Goal: Transaction & Acquisition: Purchase product/service

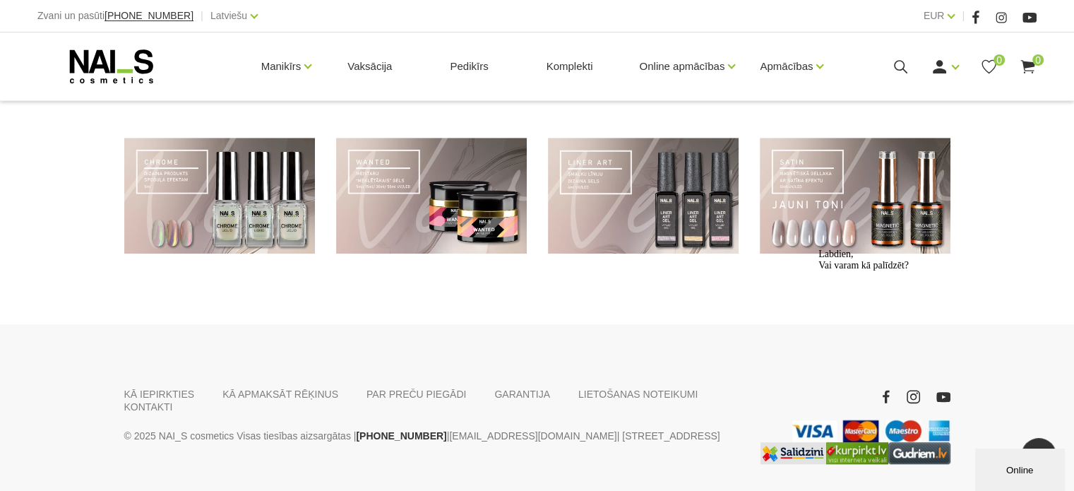
scroll to position [1107, 0]
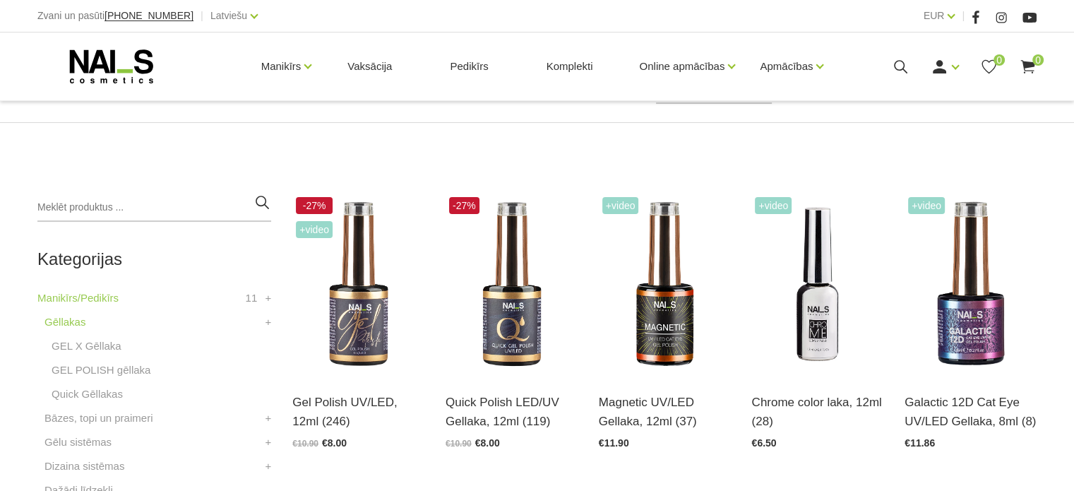
scroll to position [248, 0]
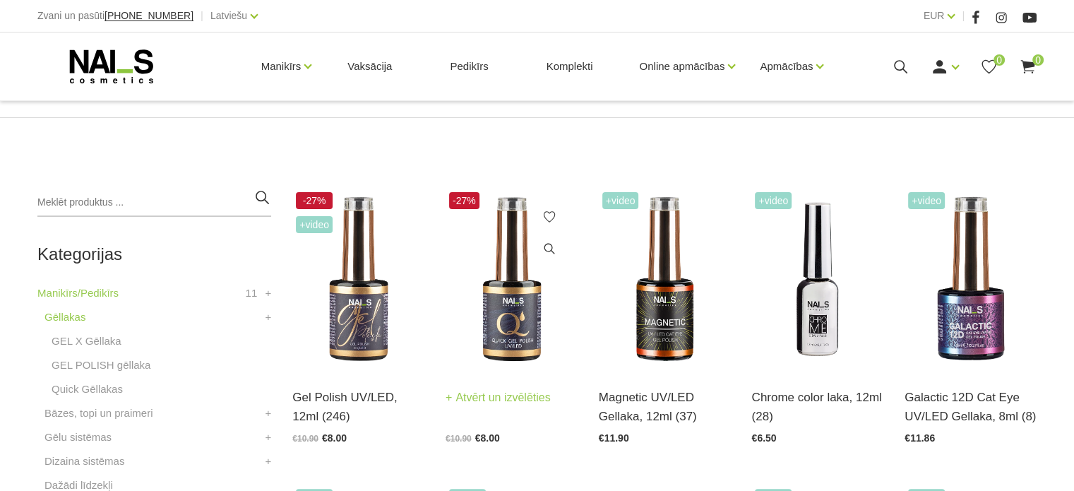
click at [503, 346] on img at bounding box center [511, 278] width 132 height 181
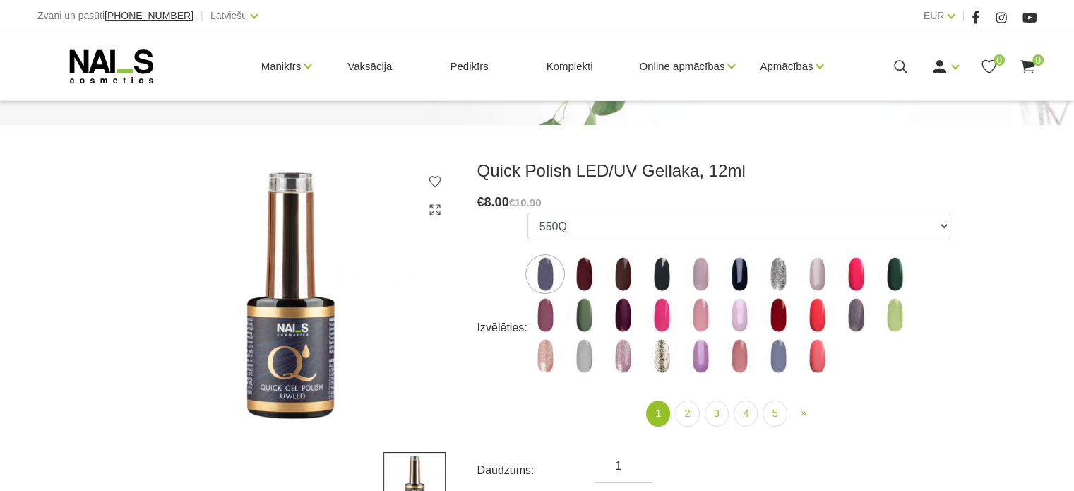
scroll to position [148, 0]
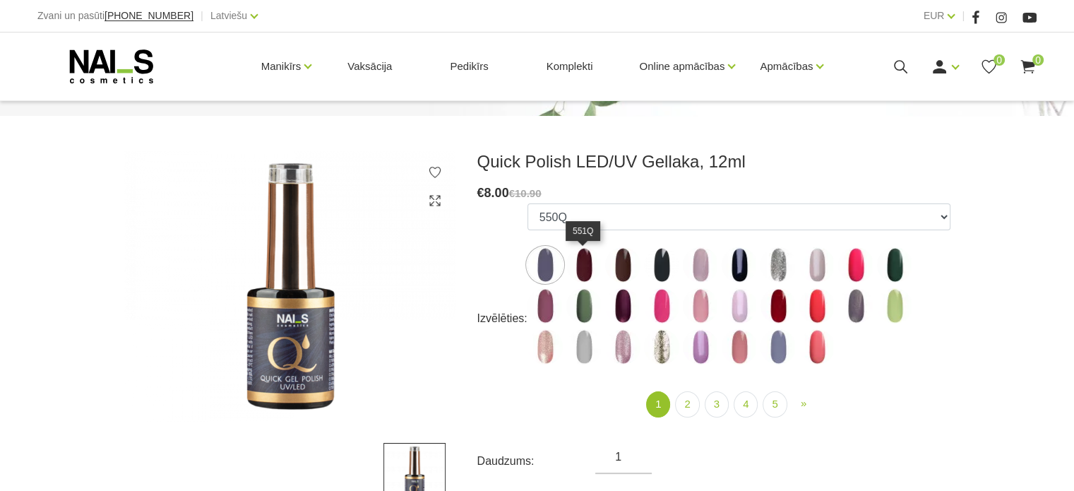
click at [587, 266] on img at bounding box center [583, 264] width 35 height 35
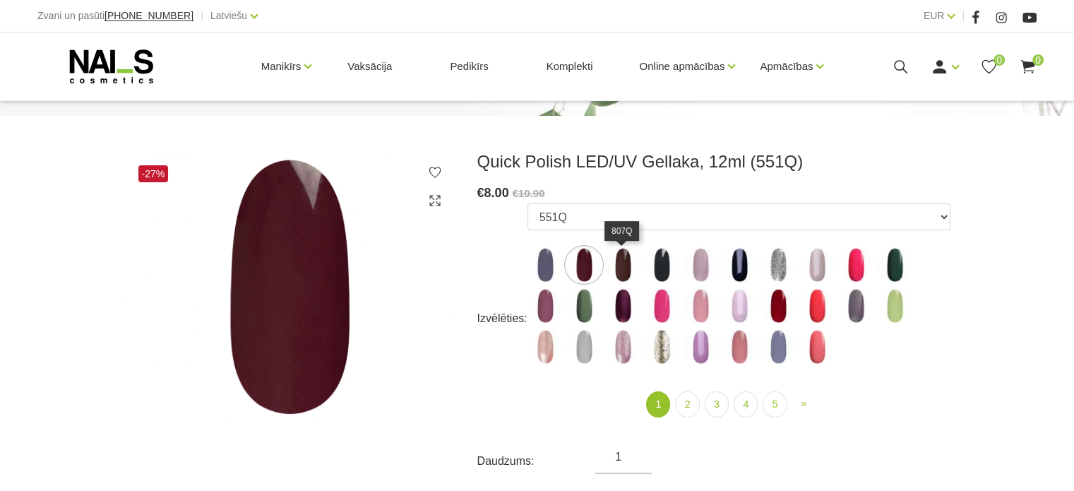
click at [622, 265] on img at bounding box center [622, 264] width 35 height 35
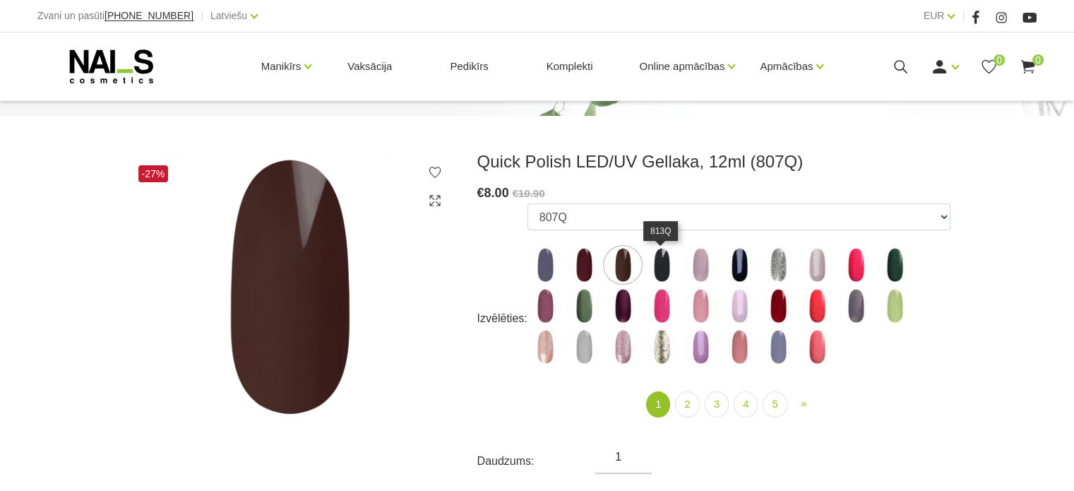
click at [660, 275] on img at bounding box center [661, 264] width 35 height 35
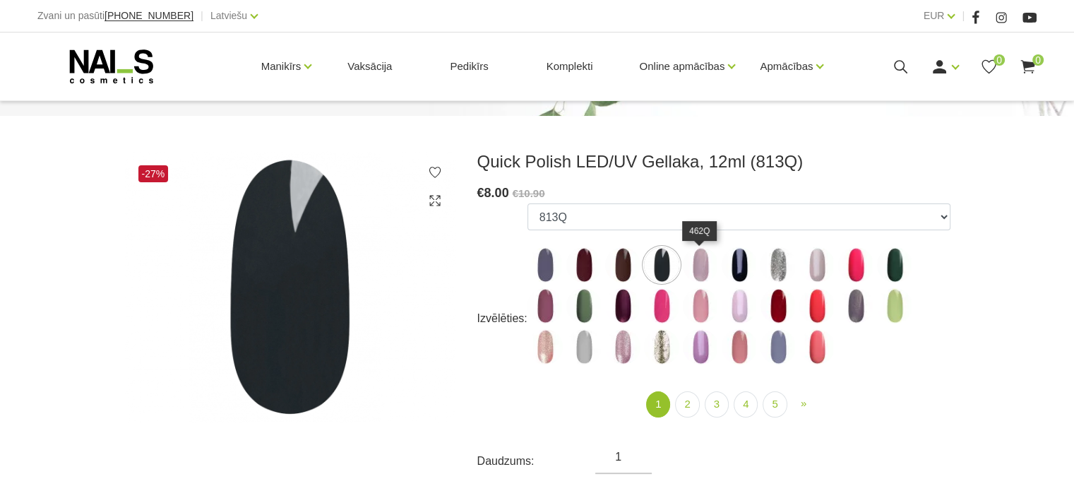
click at [706, 275] on img at bounding box center [700, 264] width 35 height 35
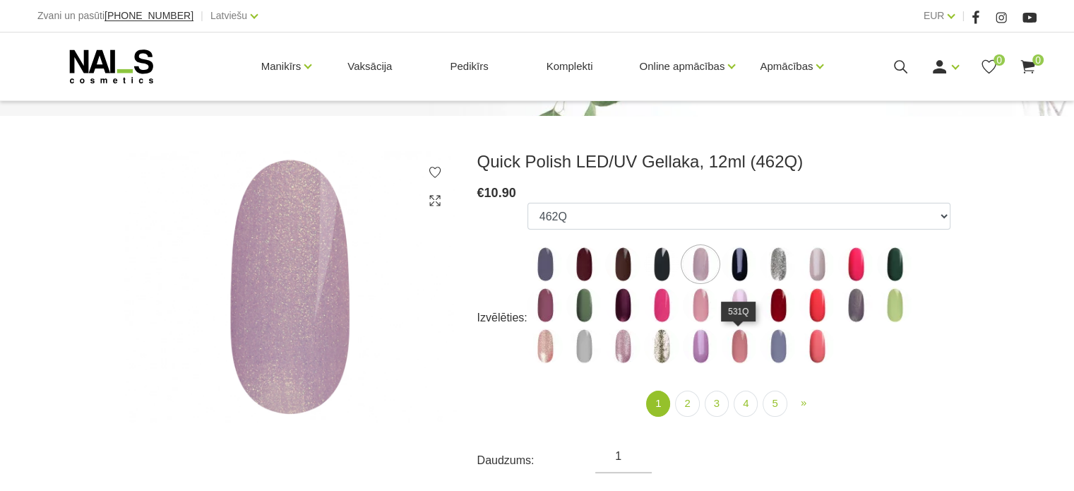
click at [739, 337] on img at bounding box center [738, 345] width 35 height 35
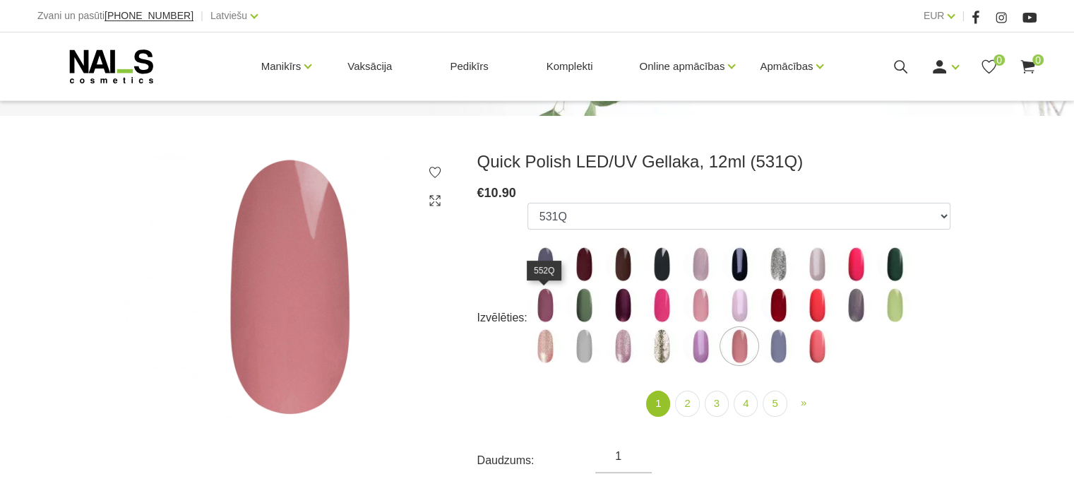
click at [541, 307] on img at bounding box center [544, 304] width 35 height 35
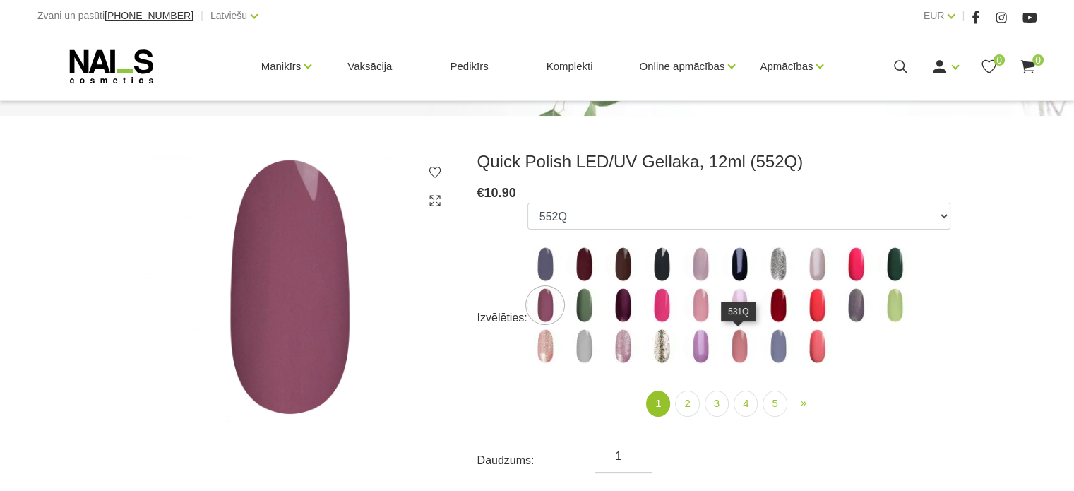
click at [745, 347] on img at bounding box center [738, 345] width 35 height 35
select select "4360"
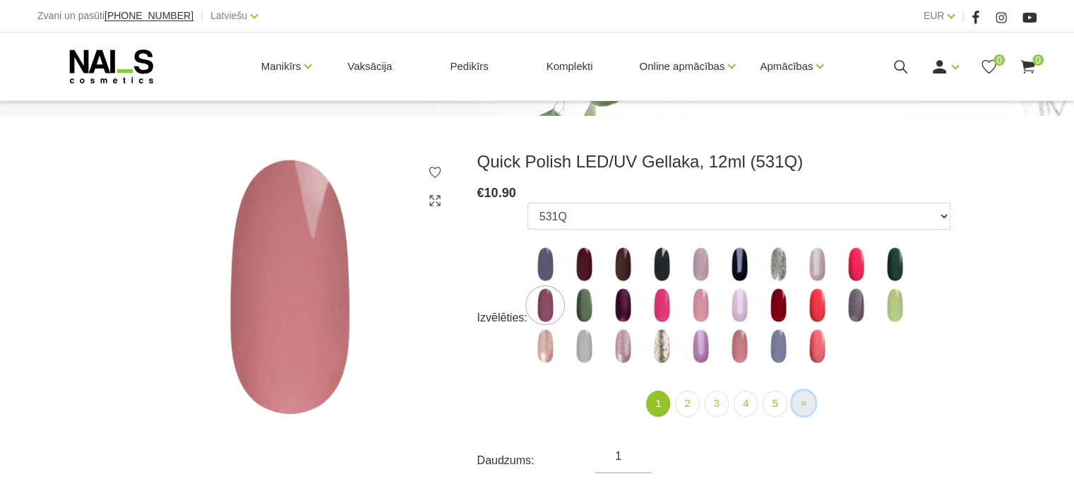
click at [804, 407] on span "»" at bounding box center [803, 402] width 6 height 12
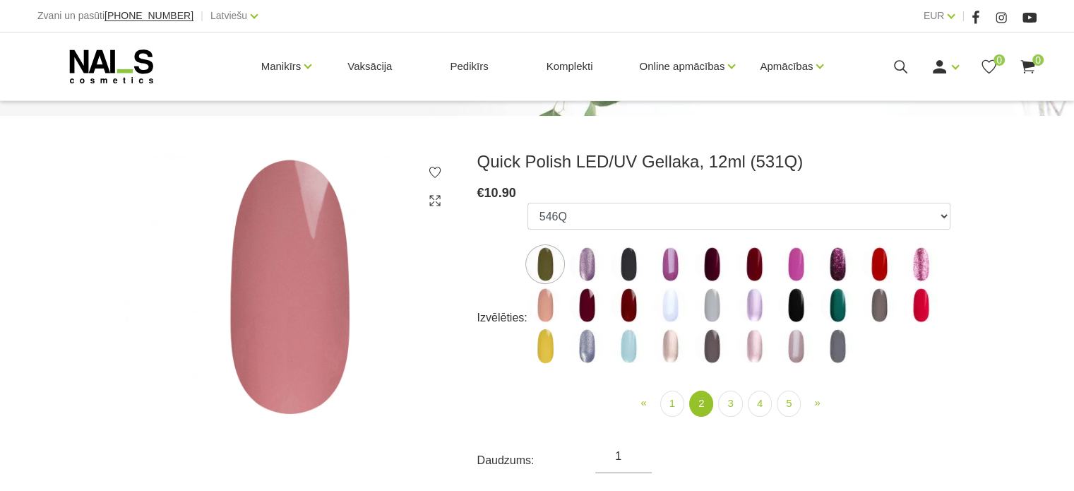
click at [713, 345] on img at bounding box center [711, 345] width 35 height 35
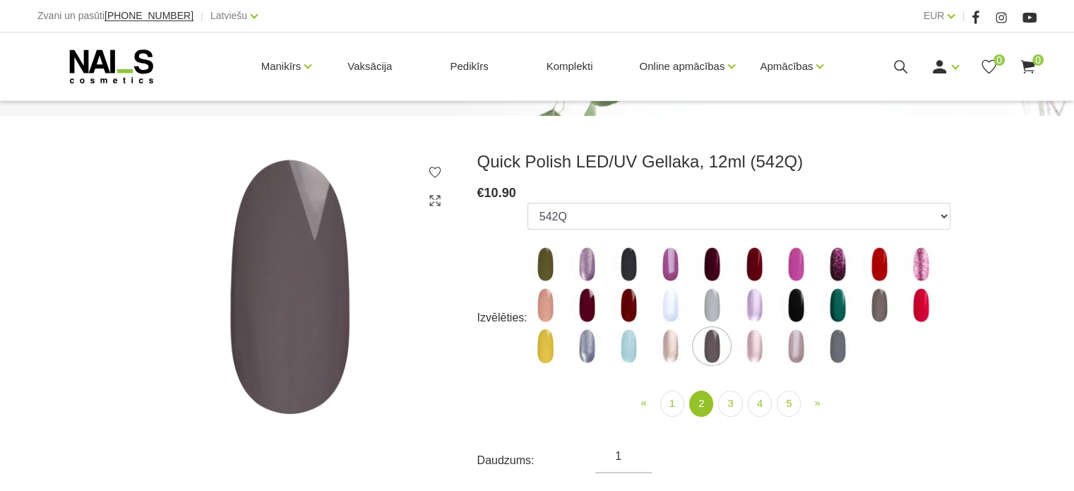
click at [590, 295] on img at bounding box center [586, 304] width 35 height 35
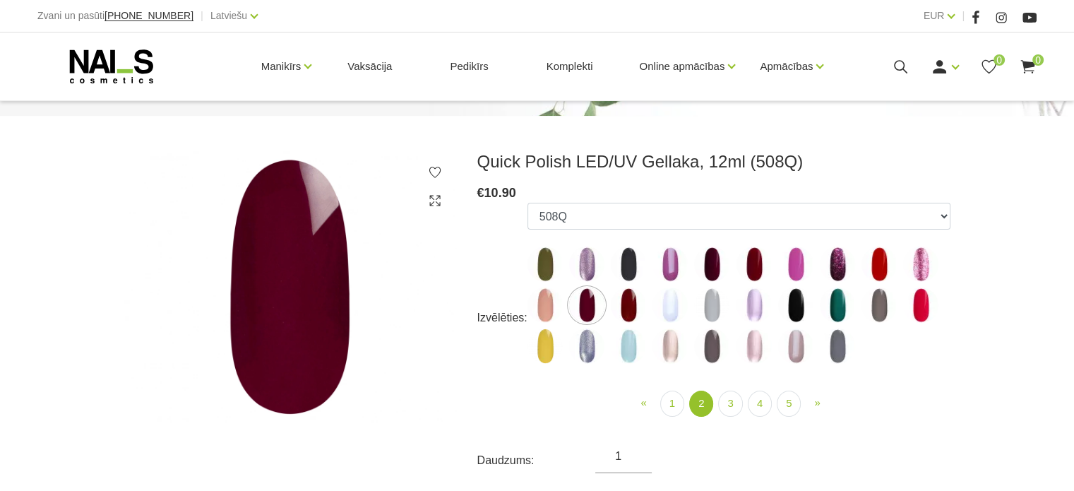
click at [621, 299] on img at bounding box center [628, 304] width 35 height 35
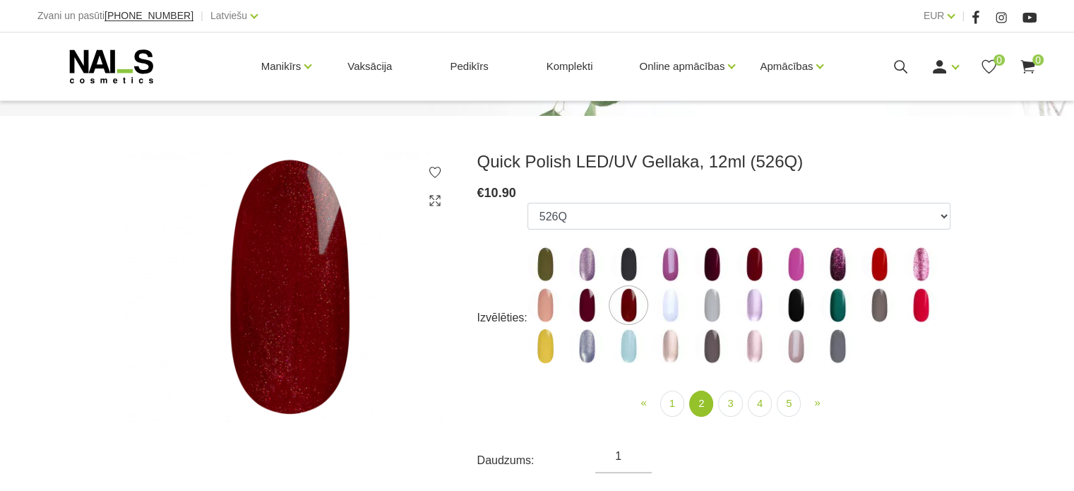
click at [764, 264] on img at bounding box center [753, 263] width 35 height 35
select select "4375"
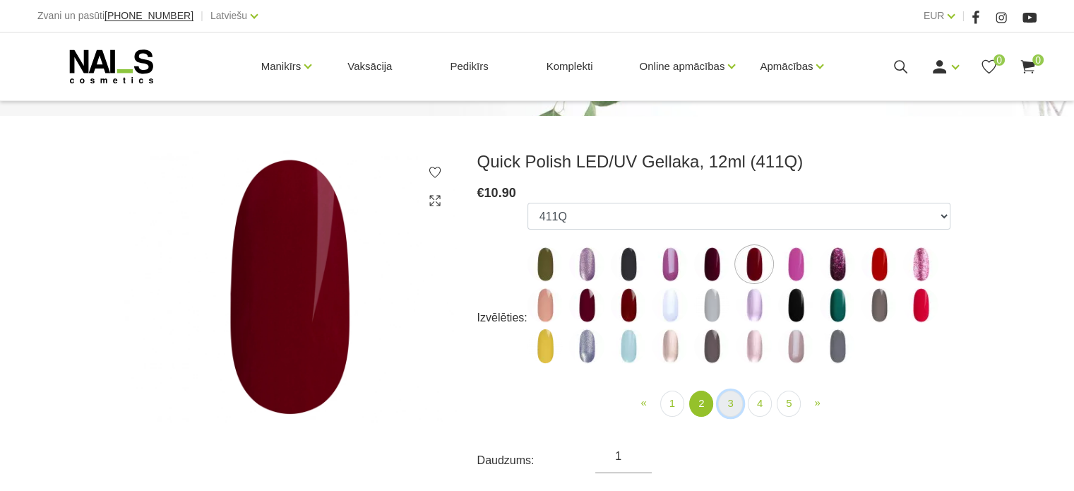
click at [727, 399] on link "3" at bounding box center [730, 403] width 24 height 26
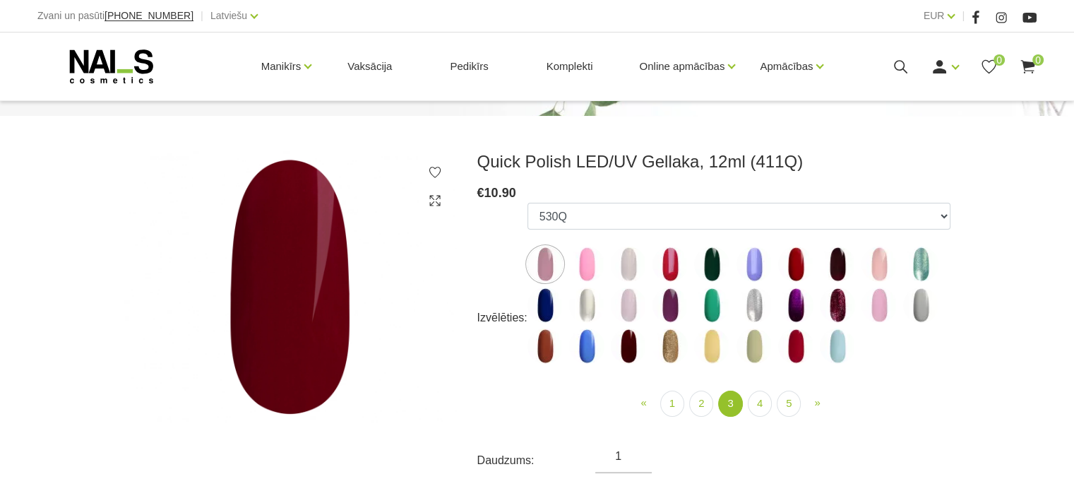
click at [721, 341] on img at bounding box center [711, 345] width 35 height 35
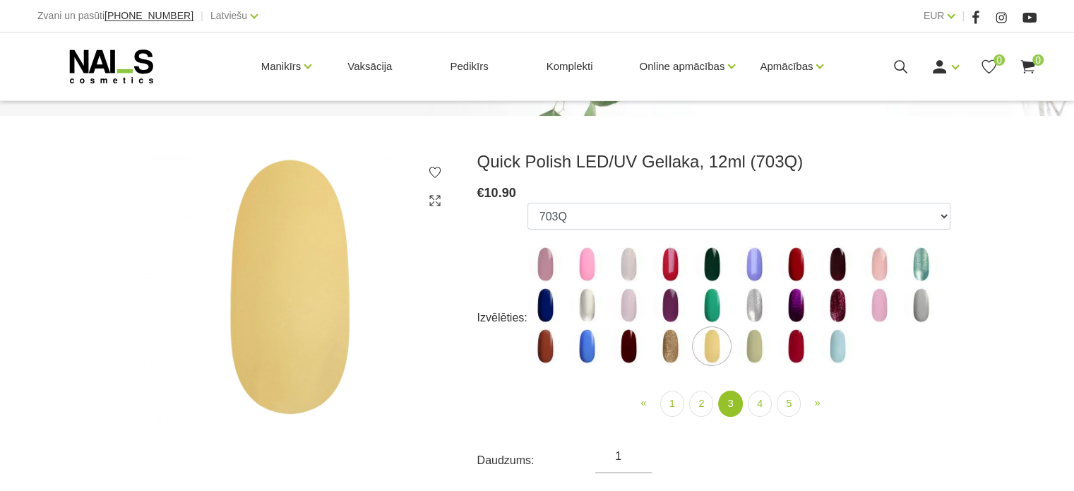
click at [543, 344] on img at bounding box center [544, 345] width 35 height 35
select select "4896"
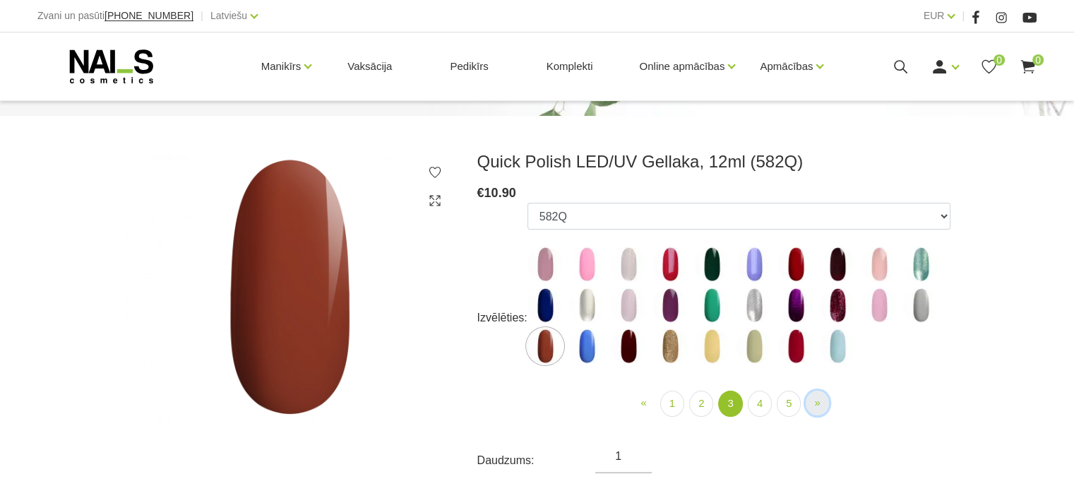
click at [814, 398] on span "»" at bounding box center [817, 402] width 6 height 12
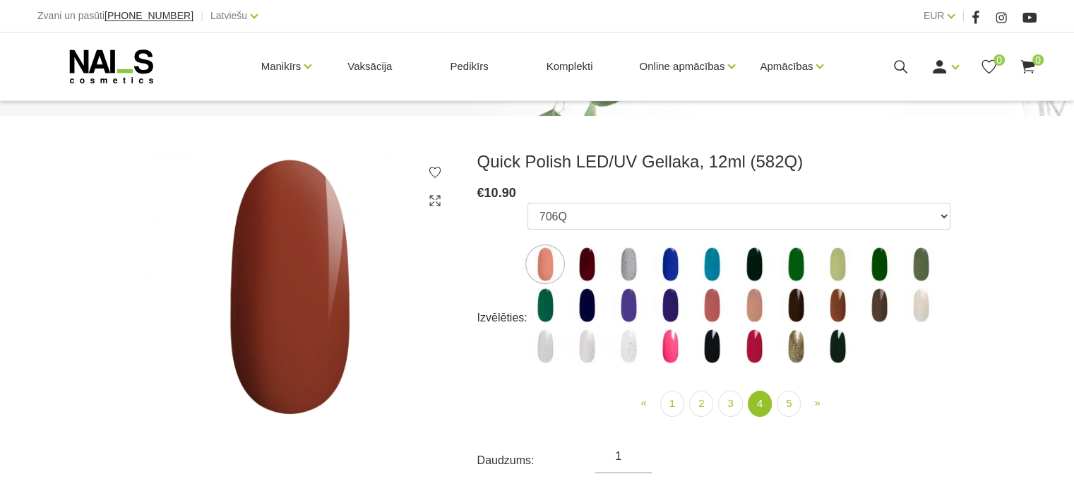
click at [703, 312] on img at bounding box center [711, 304] width 35 height 35
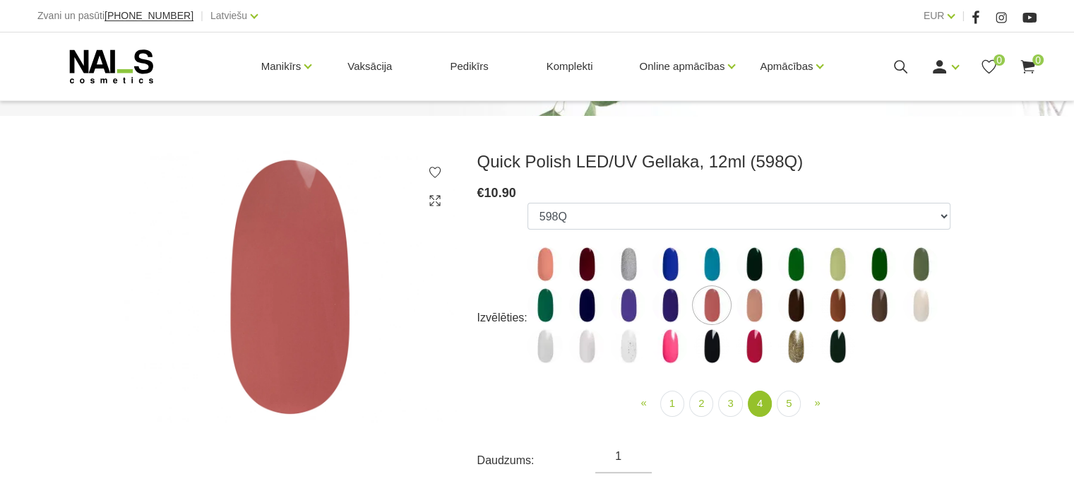
click at [537, 247] on img at bounding box center [544, 263] width 35 height 35
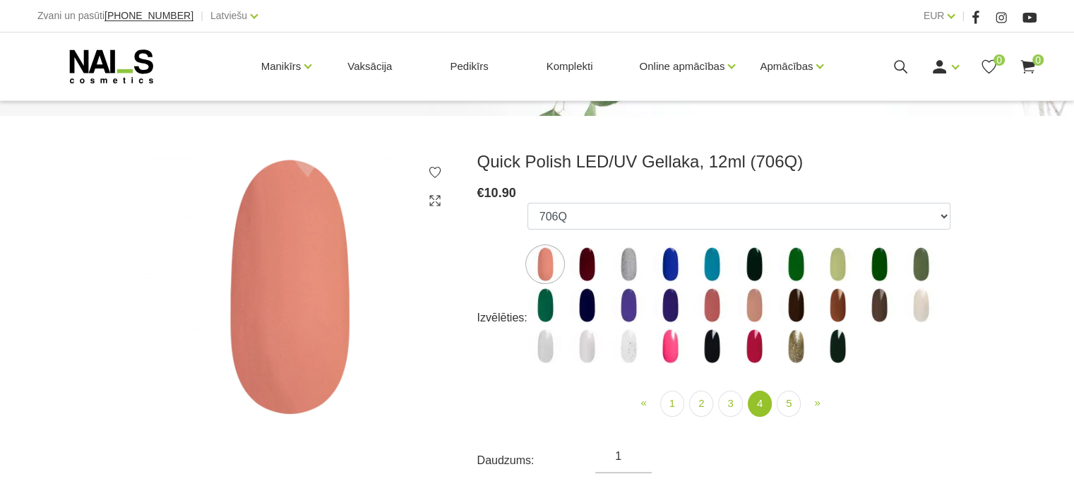
click at [843, 308] on img at bounding box center [836, 304] width 35 height 35
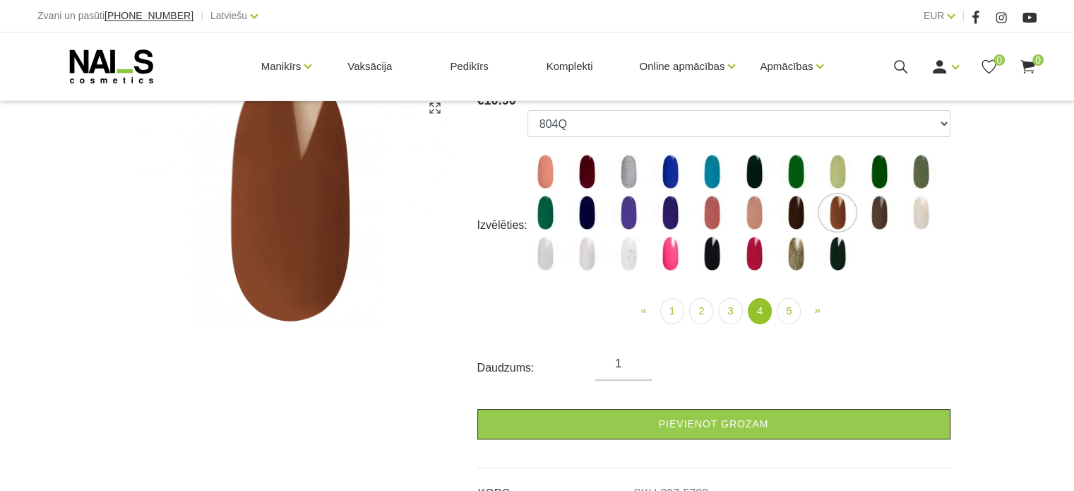
scroll to position [246, 0]
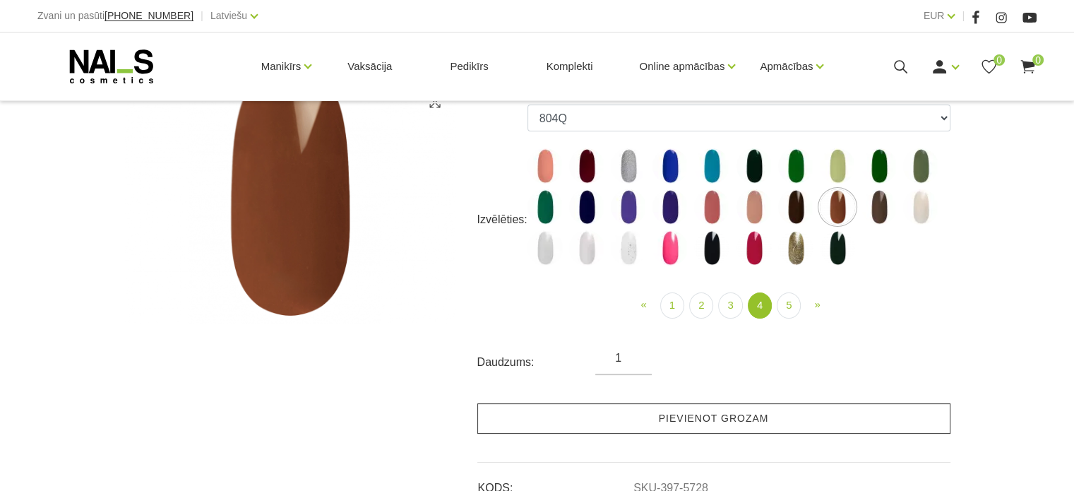
click at [729, 414] on link "Pievienot grozam" at bounding box center [713, 418] width 473 height 30
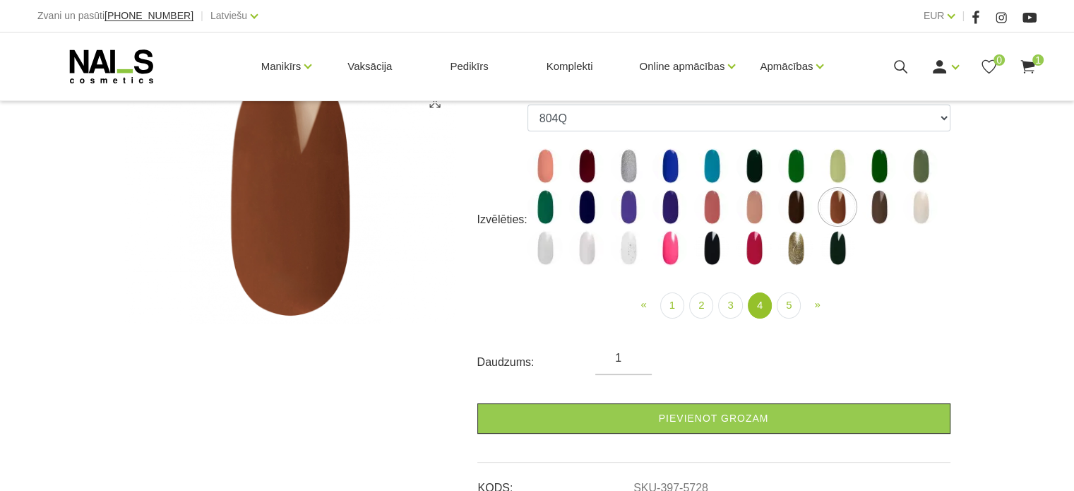
click at [634, 251] on img at bounding box center [628, 247] width 35 height 35
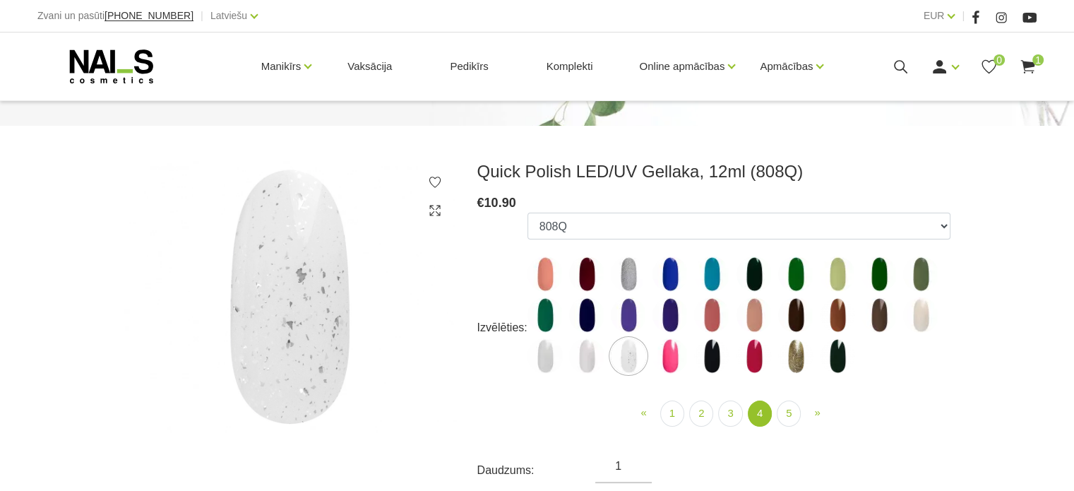
scroll to position [132, 0]
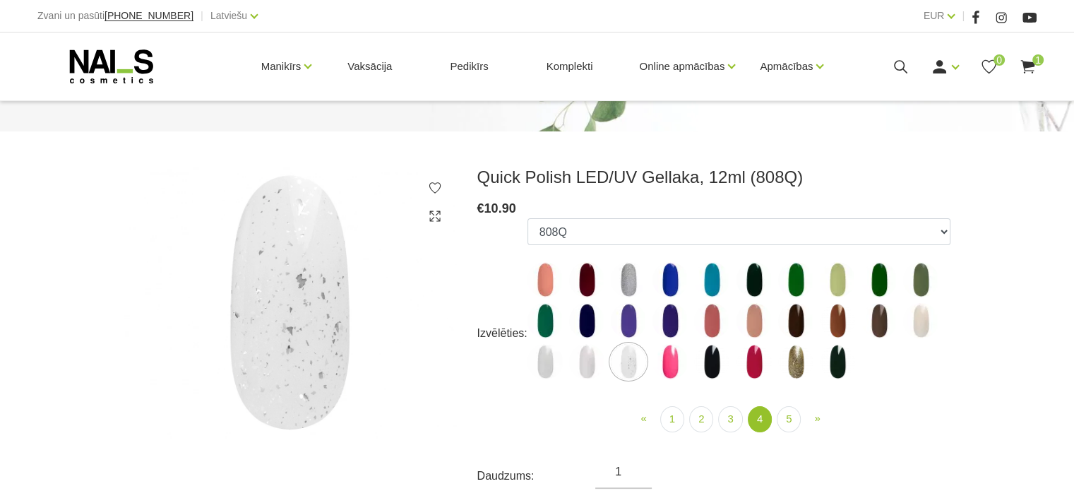
click at [580, 356] on img at bounding box center [586, 361] width 35 height 35
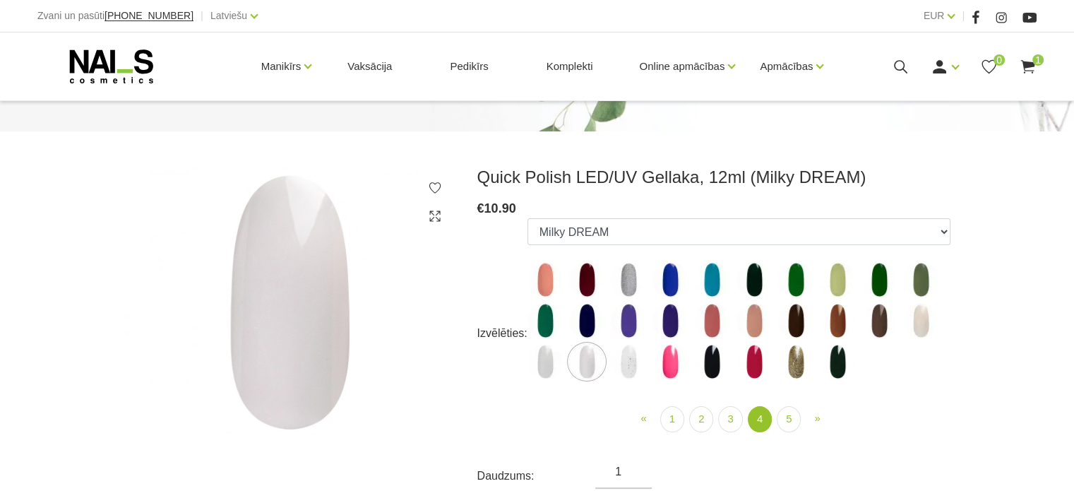
click at [534, 371] on img at bounding box center [544, 361] width 35 height 35
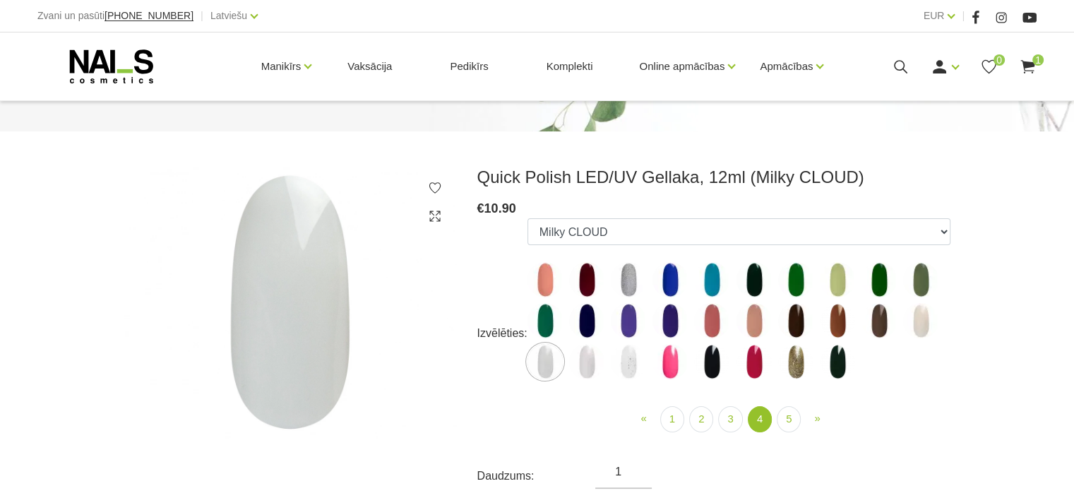
click at [795, 359] on img at bounding box center [795, 361] width 35 height 35
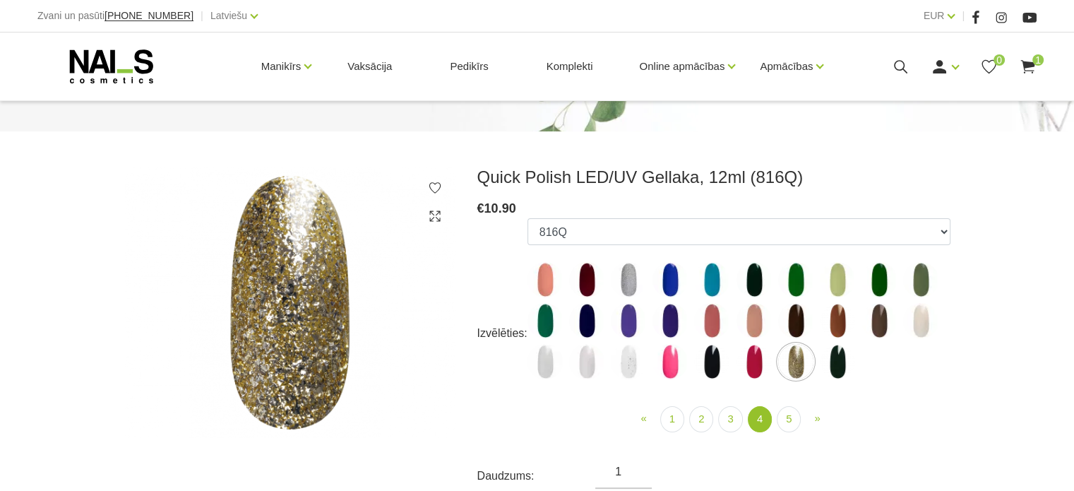
click at [540, 310] on img at bounding box center [544, 320] width 35 height 35
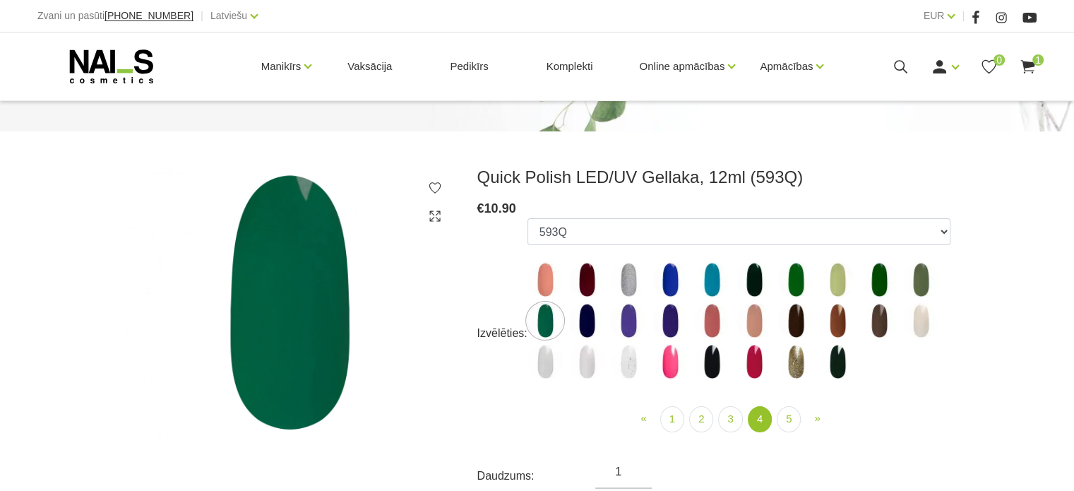
click at [602, 278] on img at bounding box center [586, 279] width 35 height 35
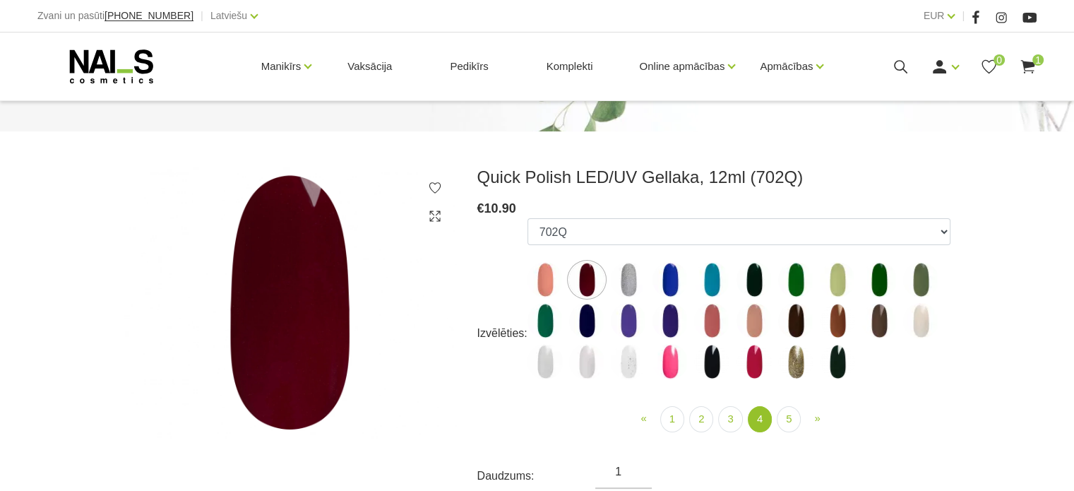
click at [795, 323] on img at bounding box center [795, 320] width 35 height 35
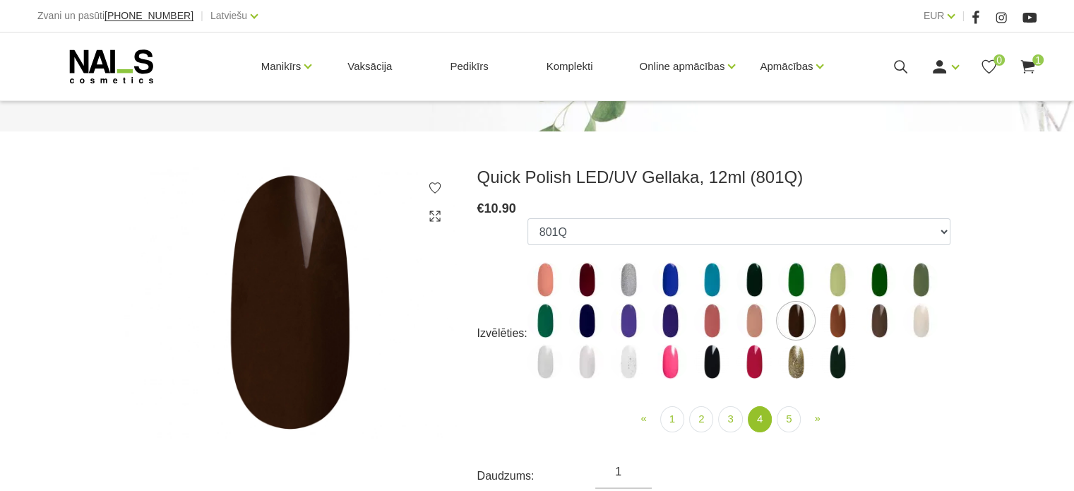
click at [709, 358] on img at bounding box center [711, 361] width 35 height 35
select select "6309"
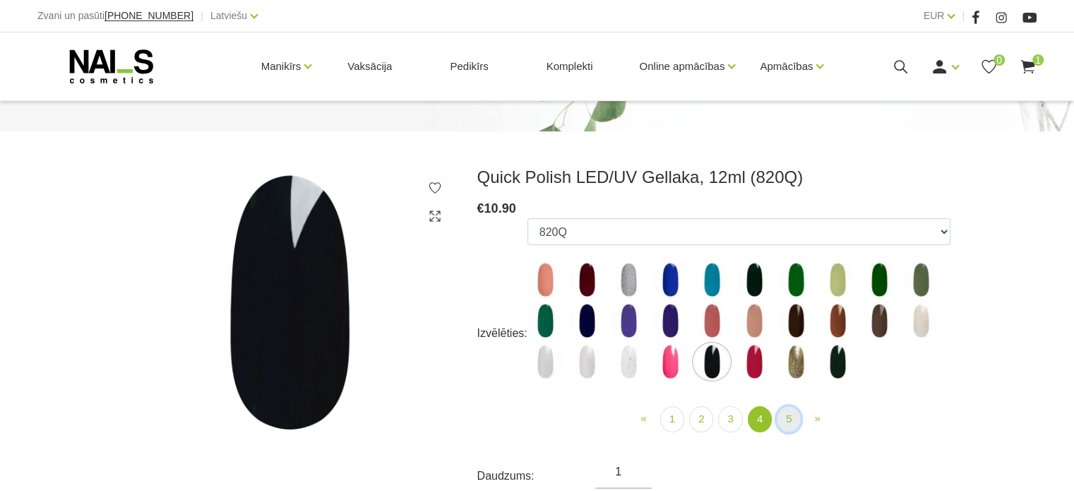
click at [782, 417] on link "5" at bounding box center [788, 419] width 24 height 26
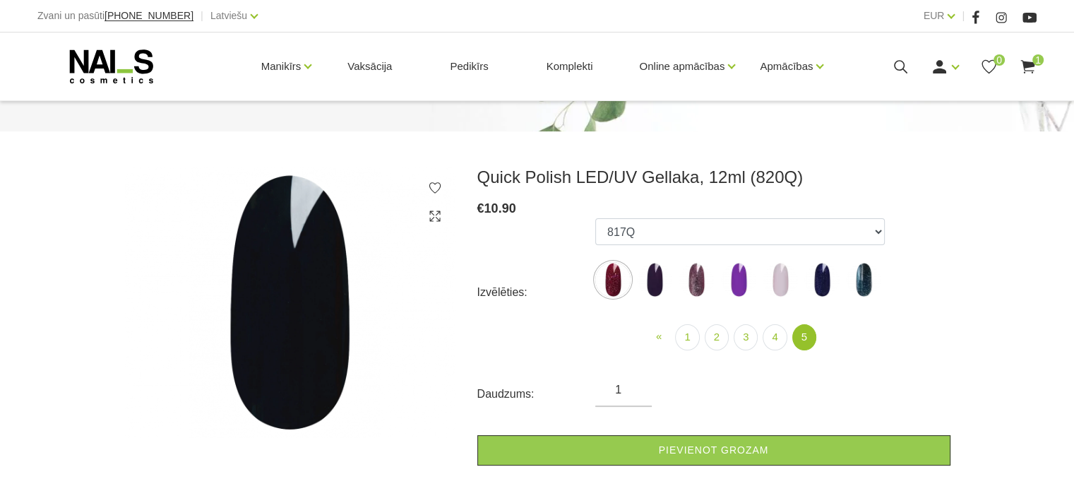
click at [615, 269] on img at bounding box center [612, 279] width 35 height 35
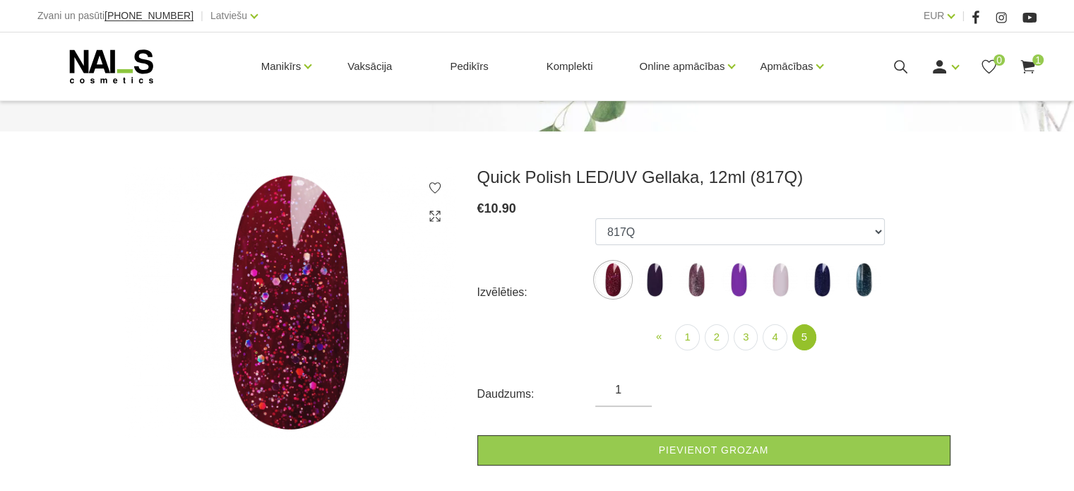
click at [704, 282] on img at bounding box center [695, 279] width 35 height 35
select select "6316"
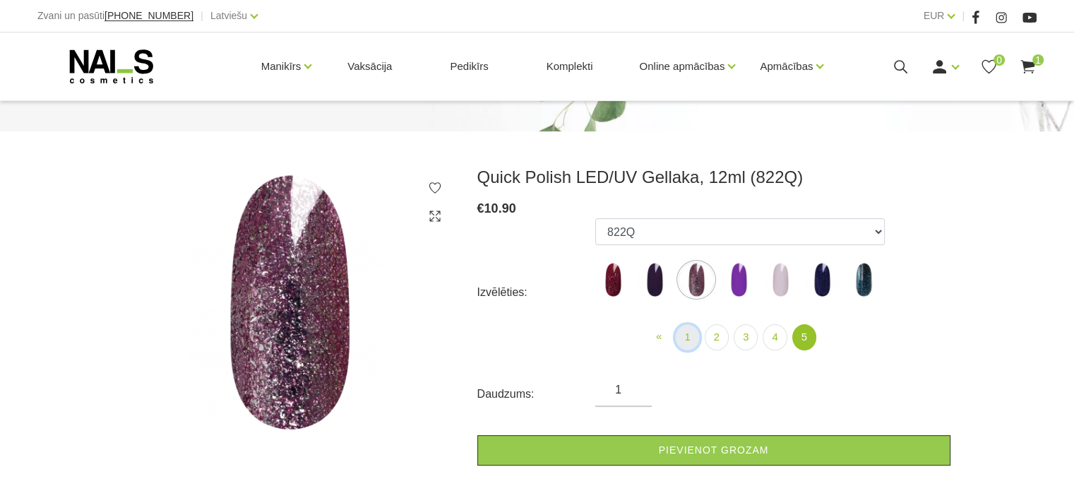
click at [687, 340] on link "1" at bounding box center [687, 337] width 24 height 26
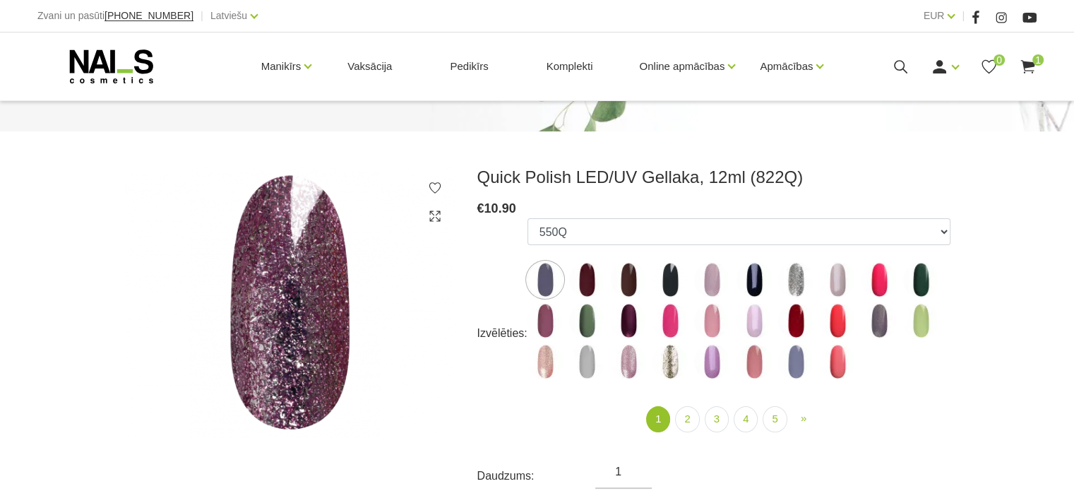
click at [927, 326] on img at bounding box center [920, 320] width 35 height 35
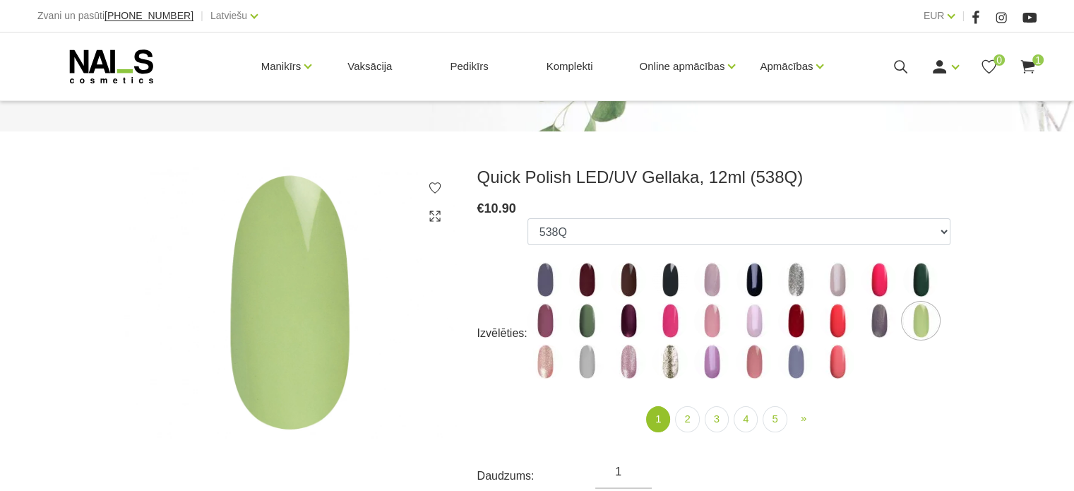
click at [621, 277] on img at bounding box center [628, 279] width 35 height 35
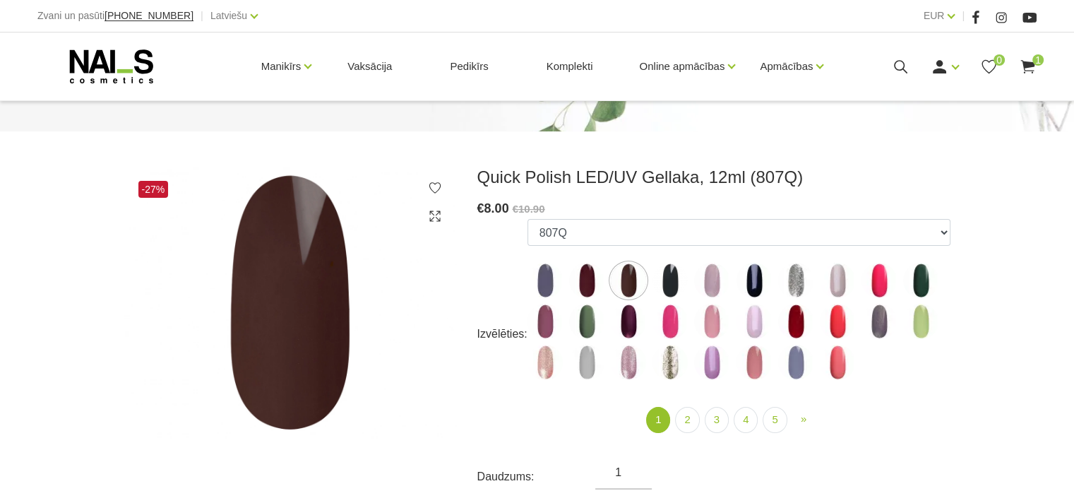
click at [598, 284] on img at bounding box center [586, 280] width 35 height 35
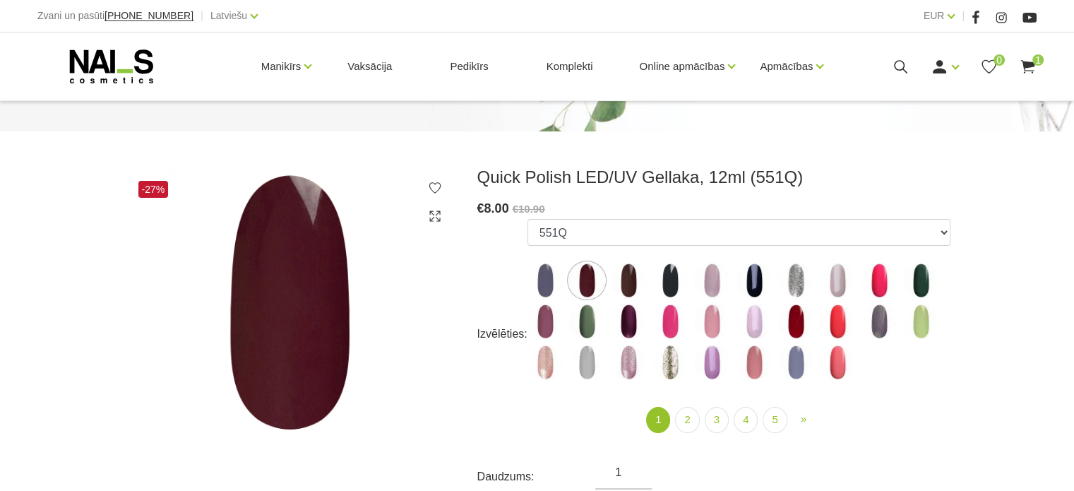
click at [759, 361] on img at bounding box center [753, 361] width 35 height 35
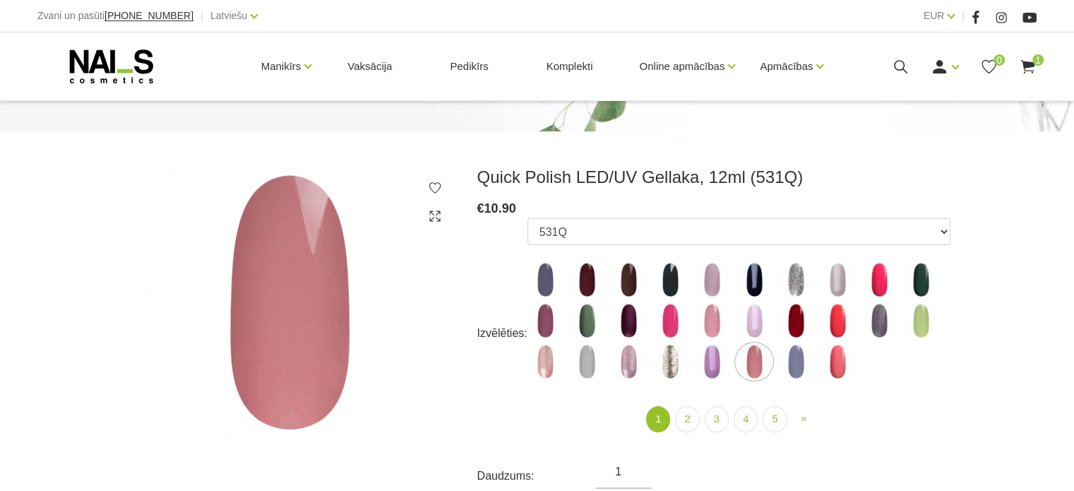
click at [791, 313] on img at bounding box center [795, 320] width 35 height 35
select select "4344"
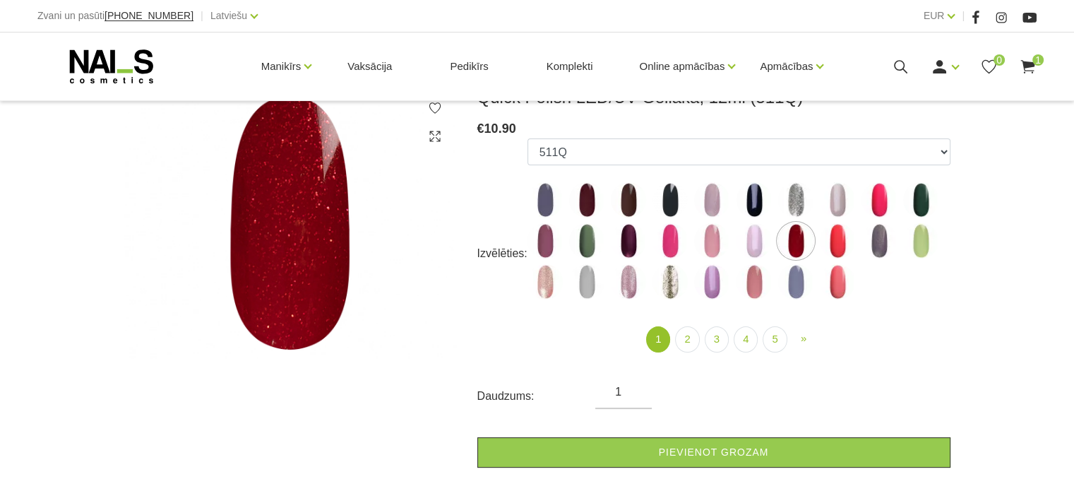
scroll to position [212, 0]
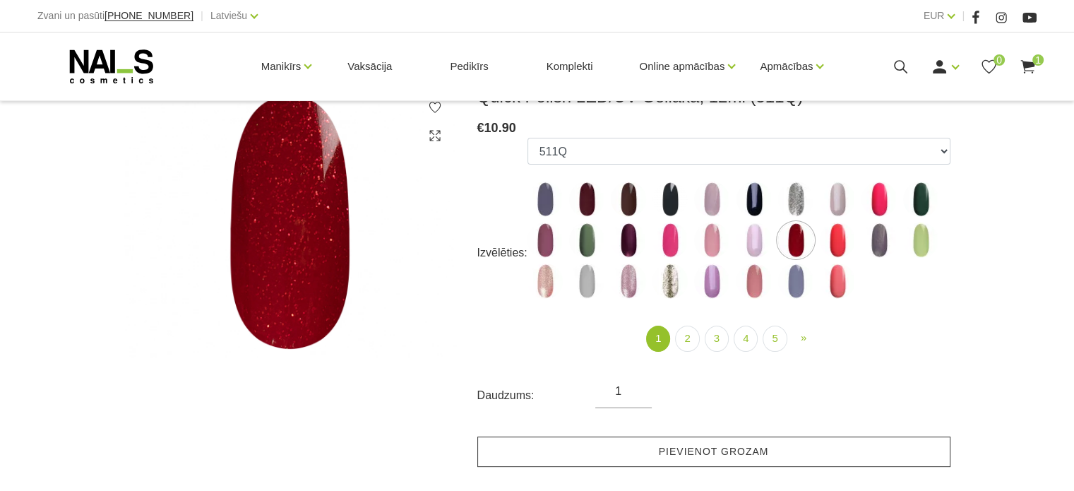
click at [726, 447] on link "Pievienot grozam" at bounding box center [713, 451] width 473 height 30
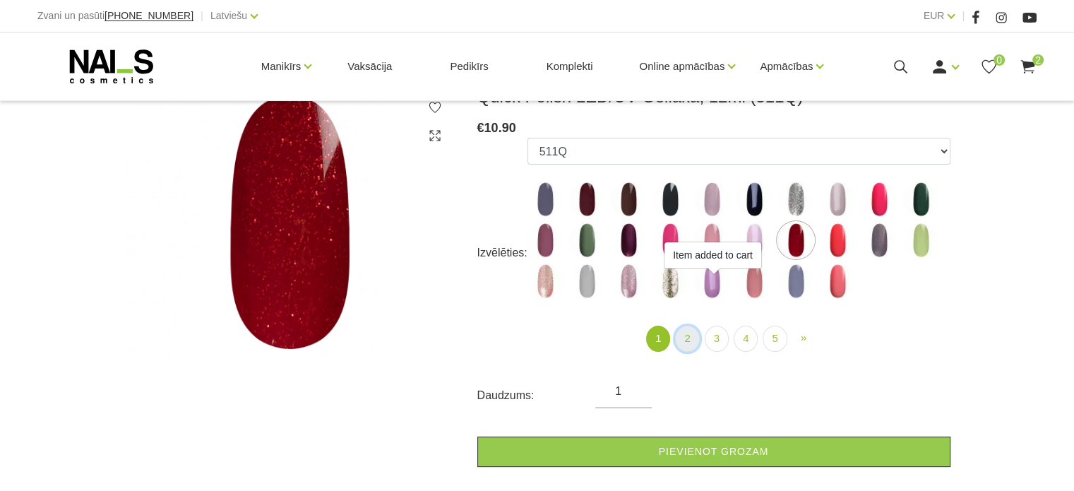
click at [690, 342] on link "2" at bounding box center [687, 338] width 24 height 26
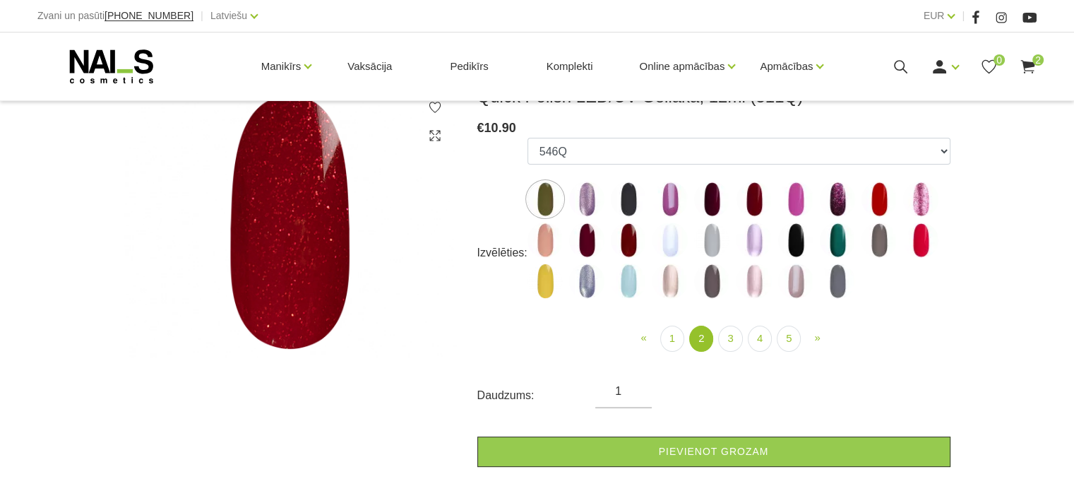
click at [579, 235] on img at bounding box center [586, 239] width 35 height 35
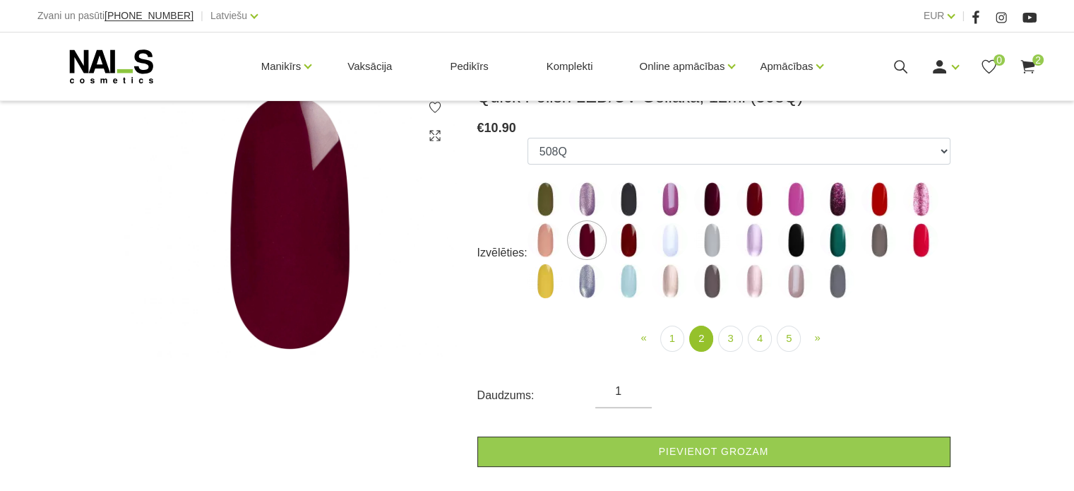
click at [609, 241] on ul "550Q 551Q 807Q 813Q 462Q 401Q 443Q 445Q 569Q 560Q 552Q 568Q 510Q 413Q 529Q 484Q…" at bounding box center [738, 221] width 423 height 167
click at [625, 243] on img at bounding box center [628, 239] width 35 height 35
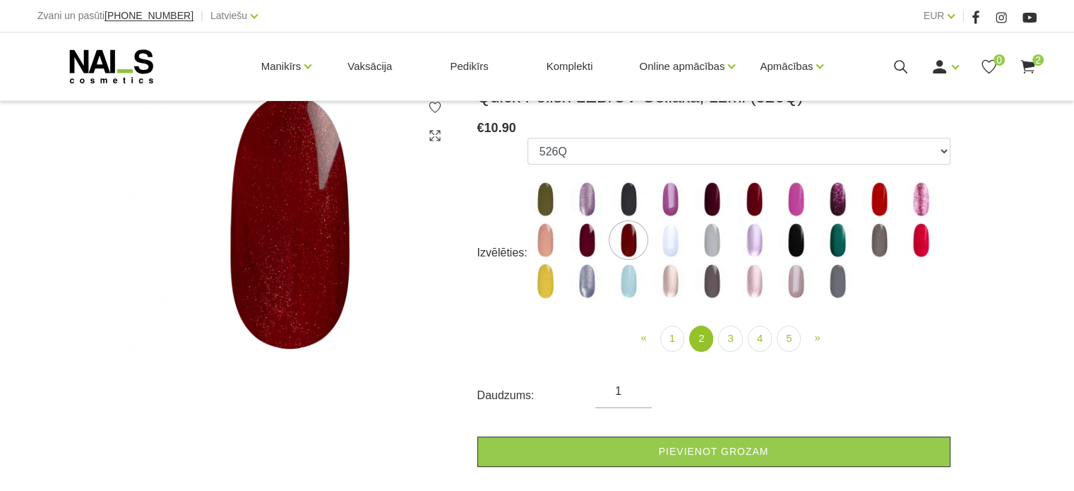
click at [541, 287] on img at bounding box center [544, 280] width 35 height 35
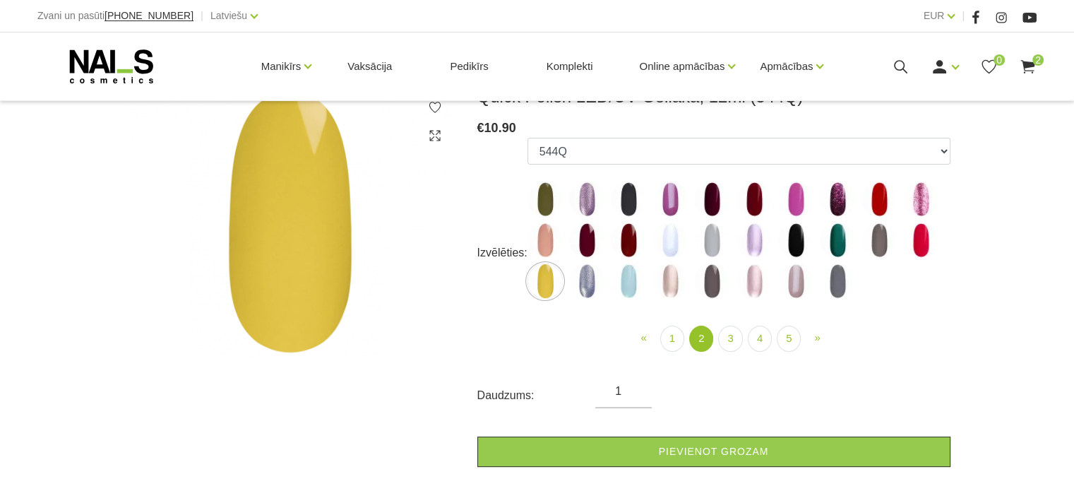
click at [841, 234] on img at bounding box center [836, 239] width 35 height 35
select select "4392"
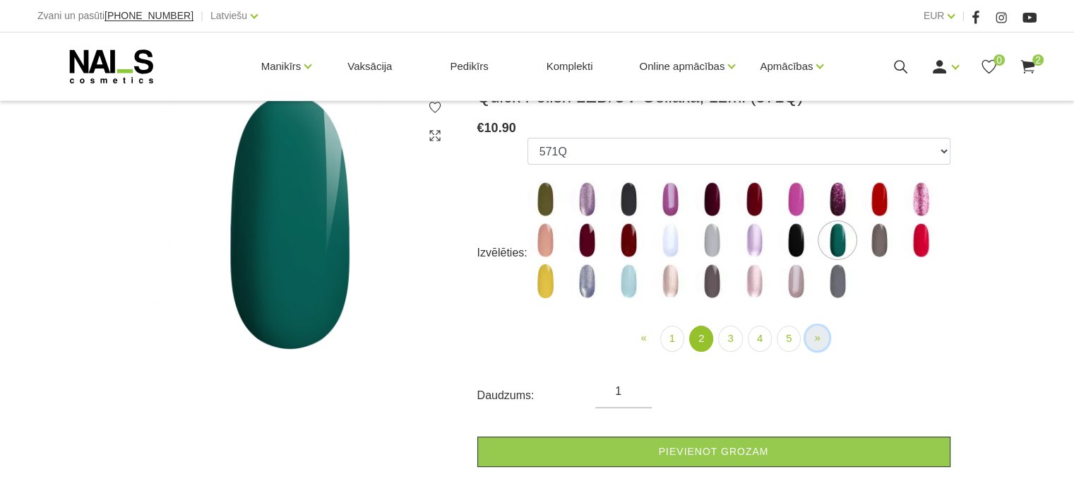
click at [817, 336] on span "»" at bounding box center [817, 337] width 6 height 12
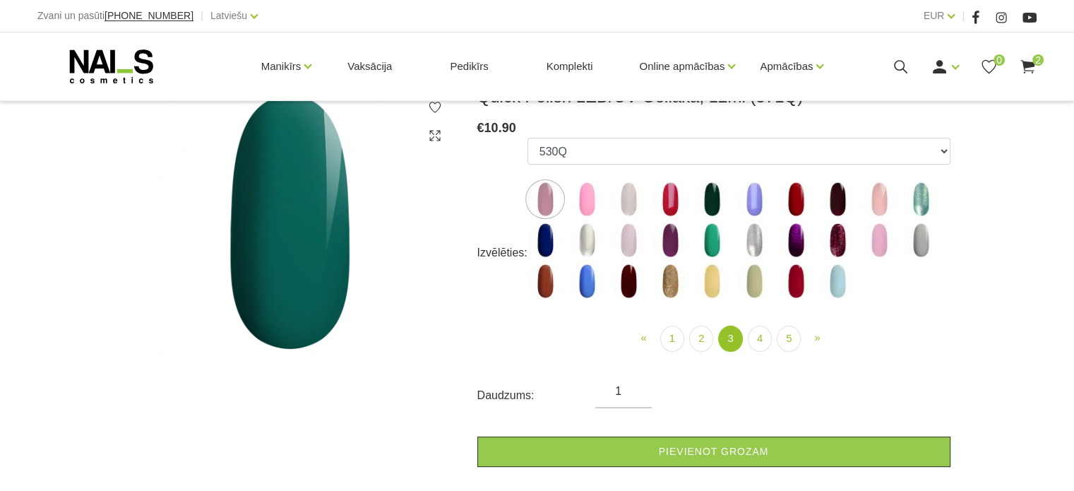
click at [709, 277] on img at bounding box center [711, 280] width 35 height 35
select select "5193"
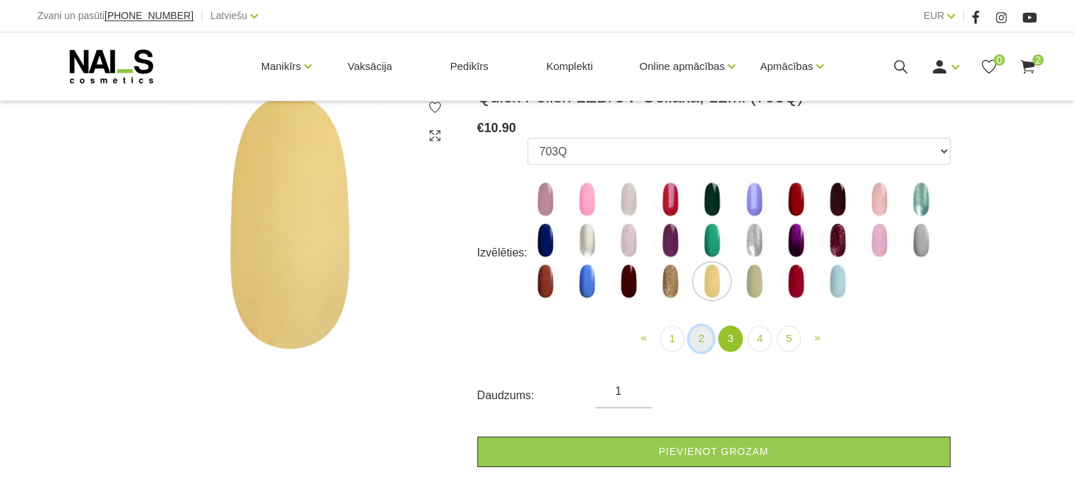
click at [703, 342] on link "2" at bounding box center [701, 338] width 24 height 26
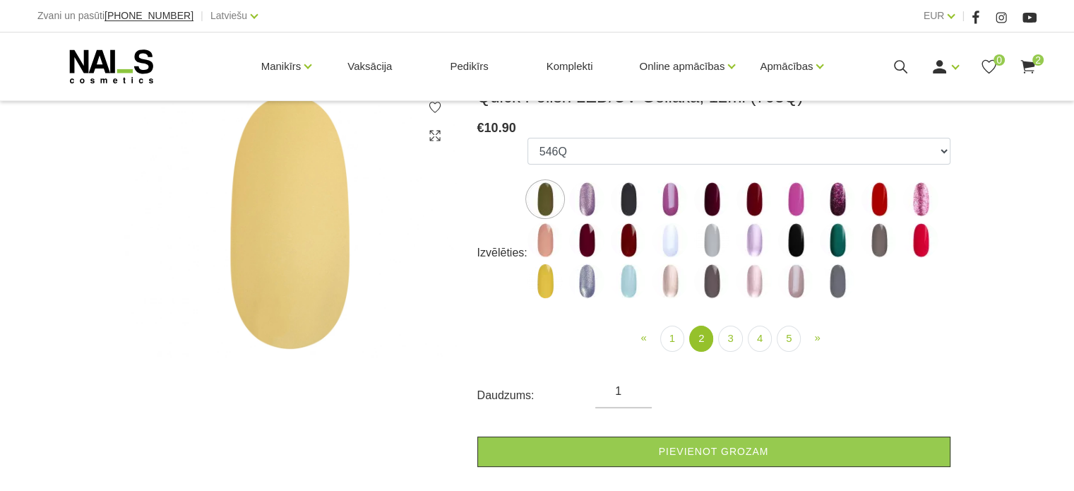
click at [553, 269] on img at bounding box center [544, 280] width 35 height 35
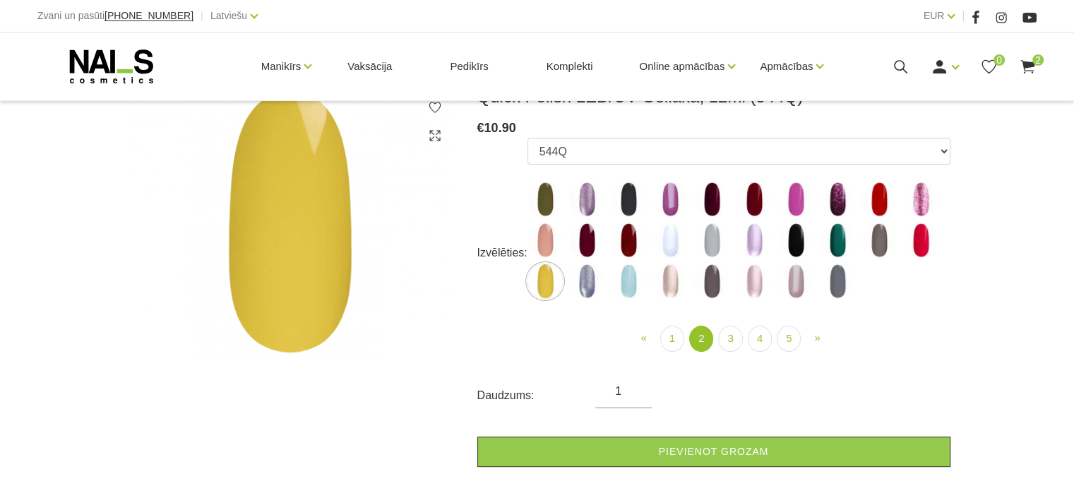
click at [747, 200] on img at bounding box center [753, 198] width 35 height 35
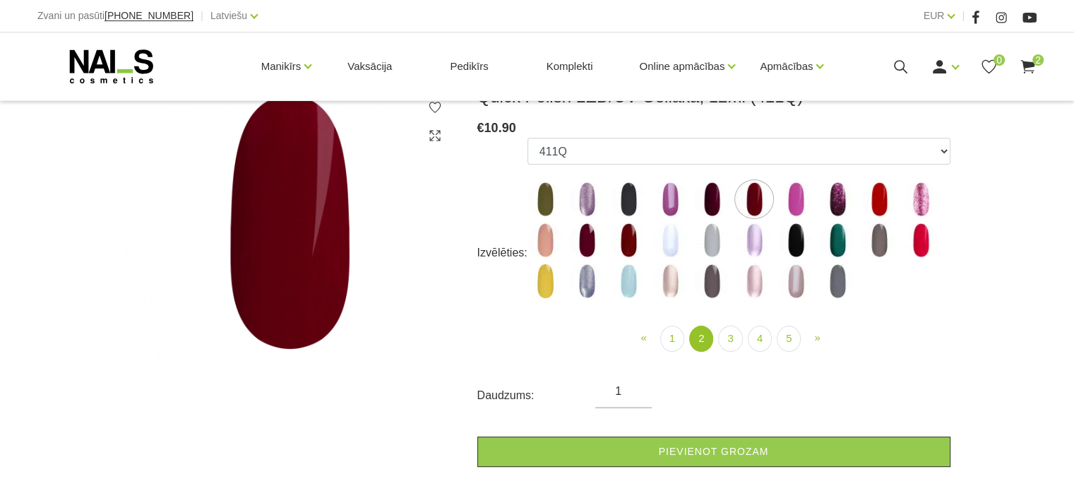
click at [722, 197] on img at bounding box center [711, 198] width 35 height 35
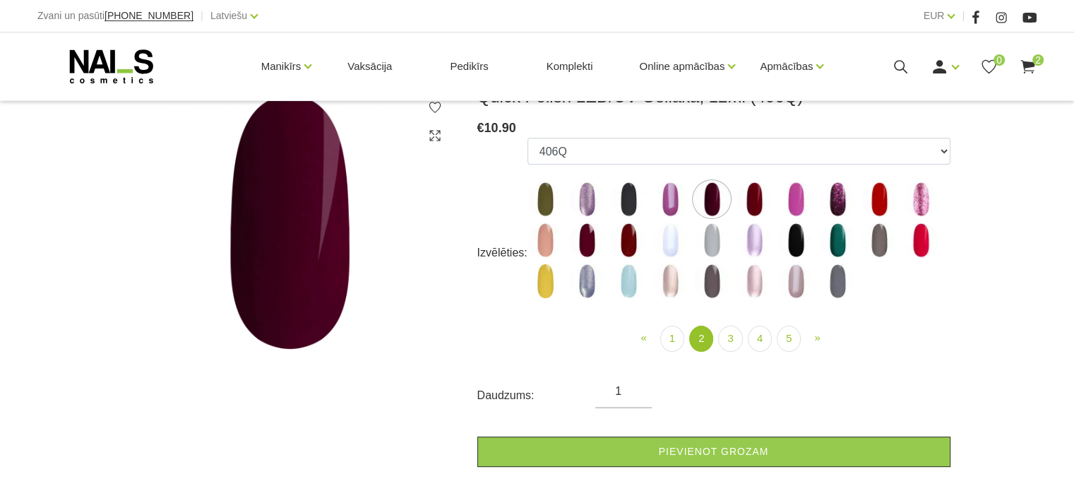
click at [627, 237] on img at bounding box center [628, 239] width 35 height 35
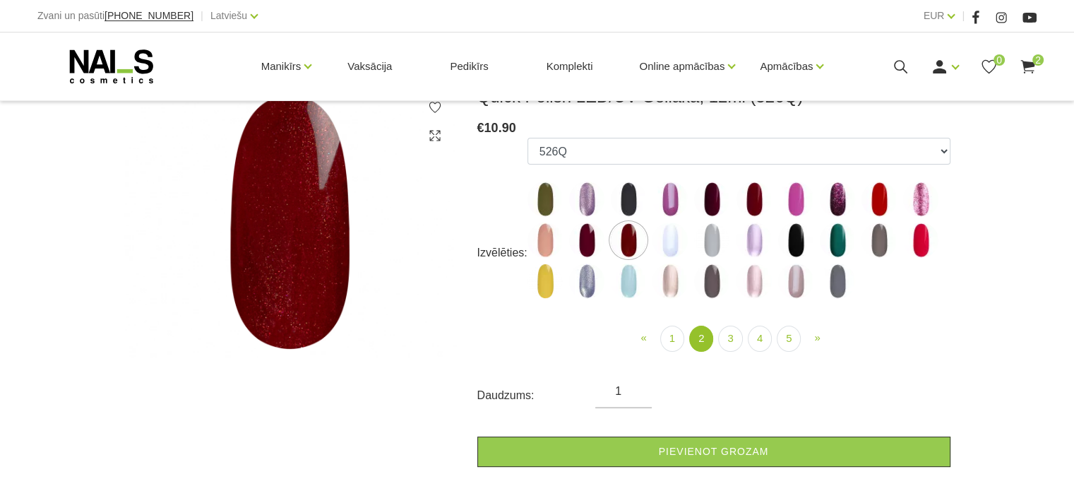
click at [834, 206] on img at bounding box center [836, 198] width 35 height 35
select select "4377"
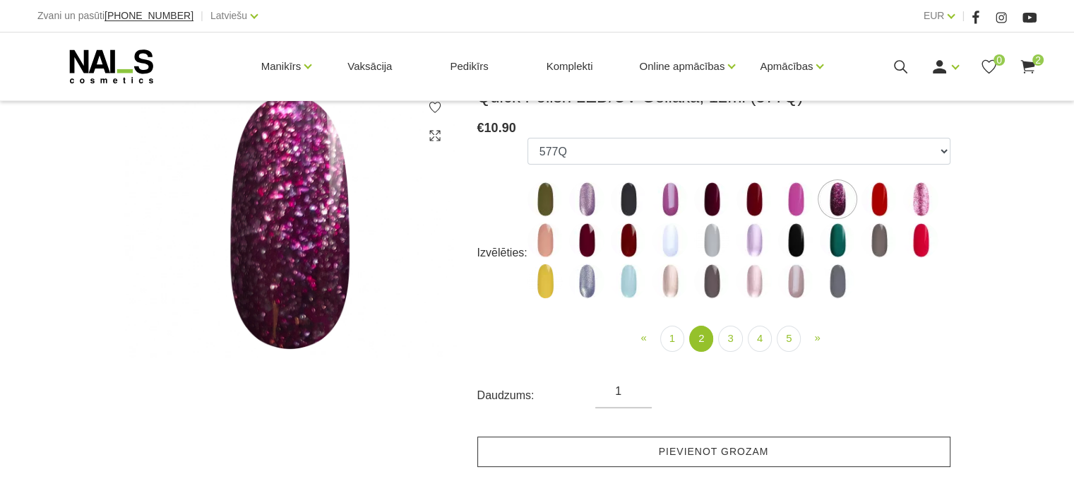
click at [758, 447] on link "Pievienot grozam" at bounding box center [713, 451] width 473 height 30
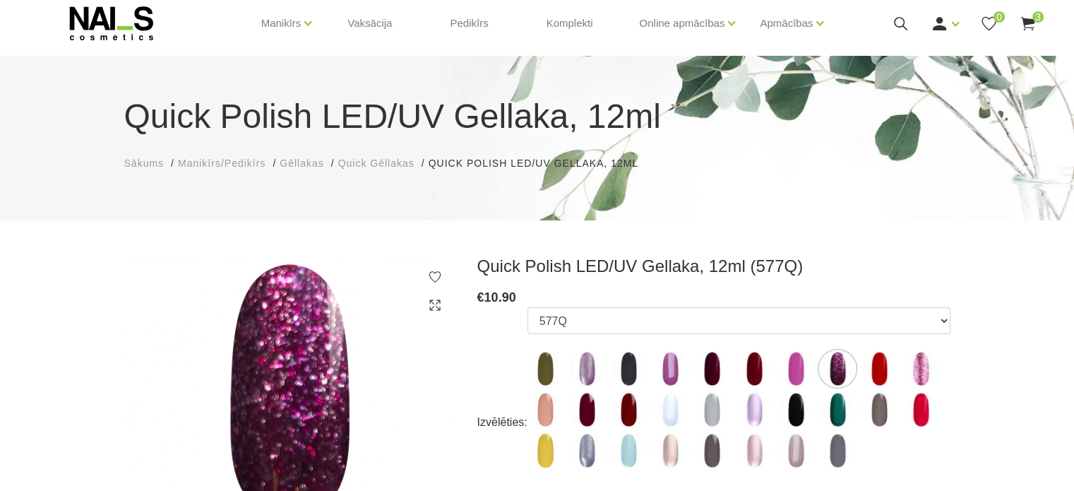
scroll to position [42, 0]
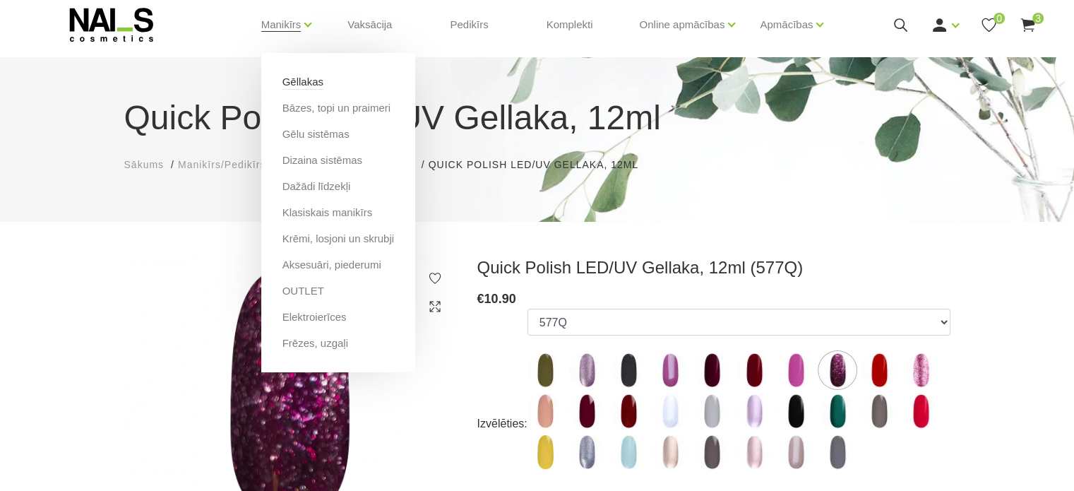
click at [301, 85] on link "Gēllakas" at bounding box center [302, 82] width 41 height 16
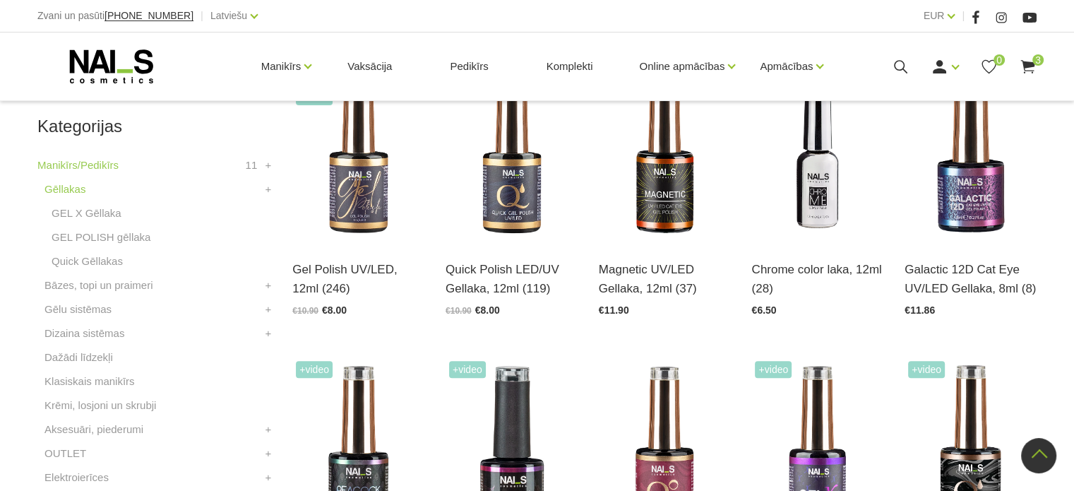
scroll to position [388, 0]
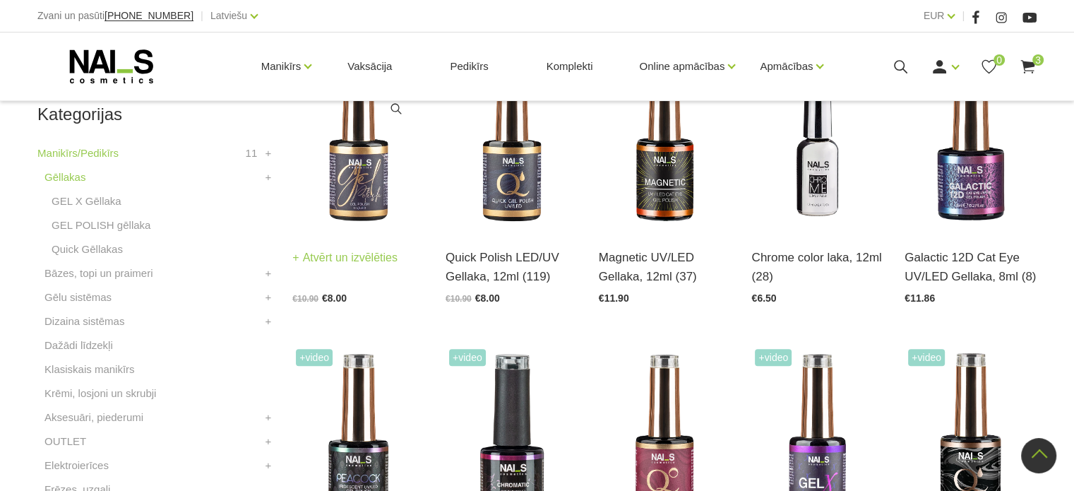
click at [362, 191] on img at bounding box center [358, 139] width 132 height 181
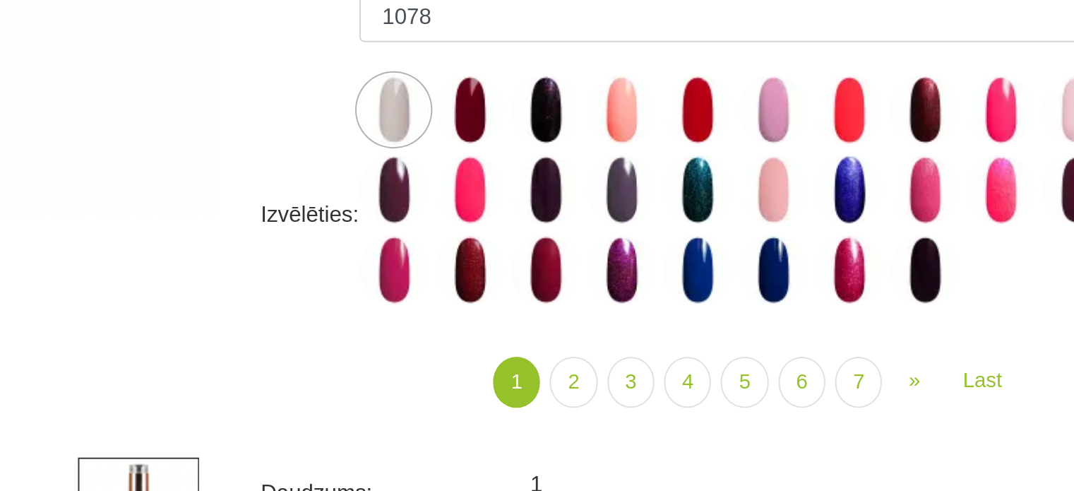
scroll to position [201, 0]
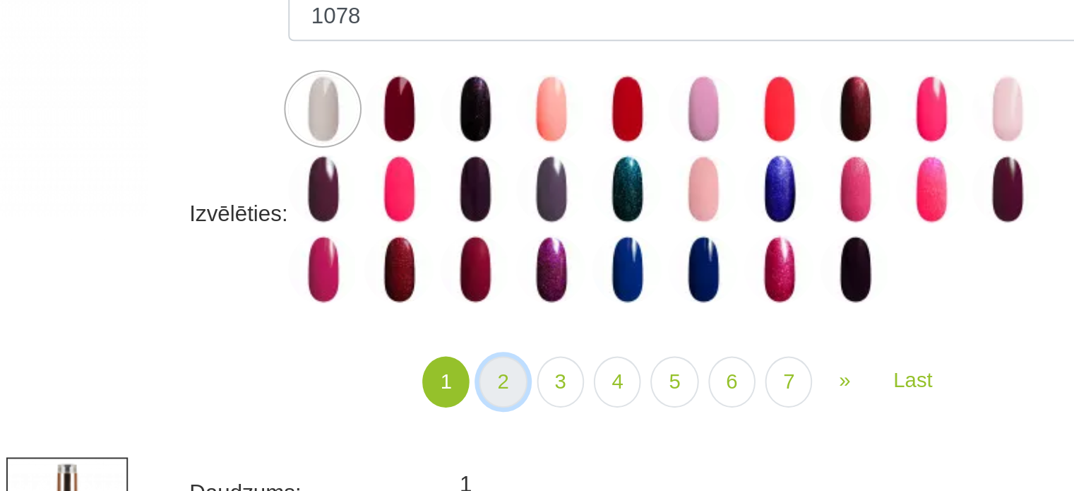
click at [636, 354] on link "2" at bounding box center [637, 350] width 24 height 26
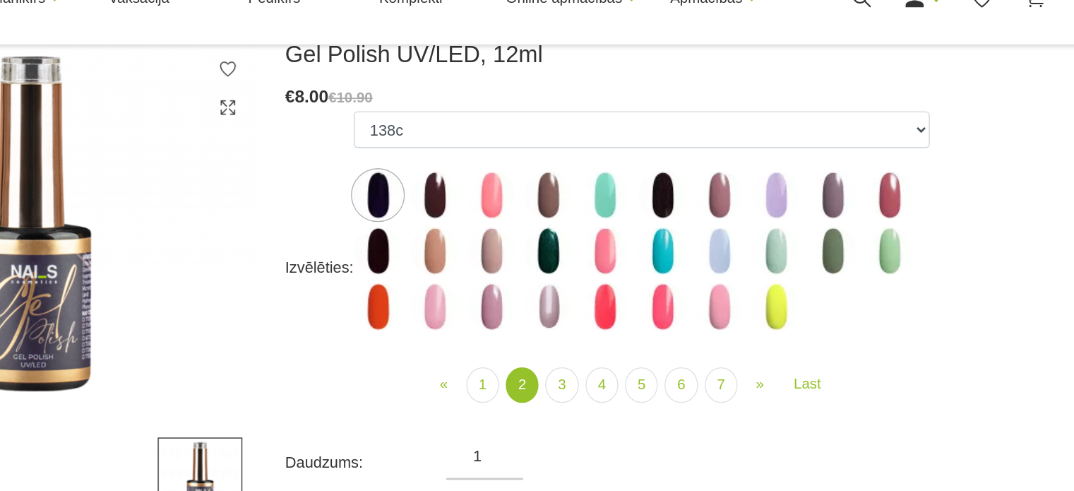
scroll to position [201, 0]
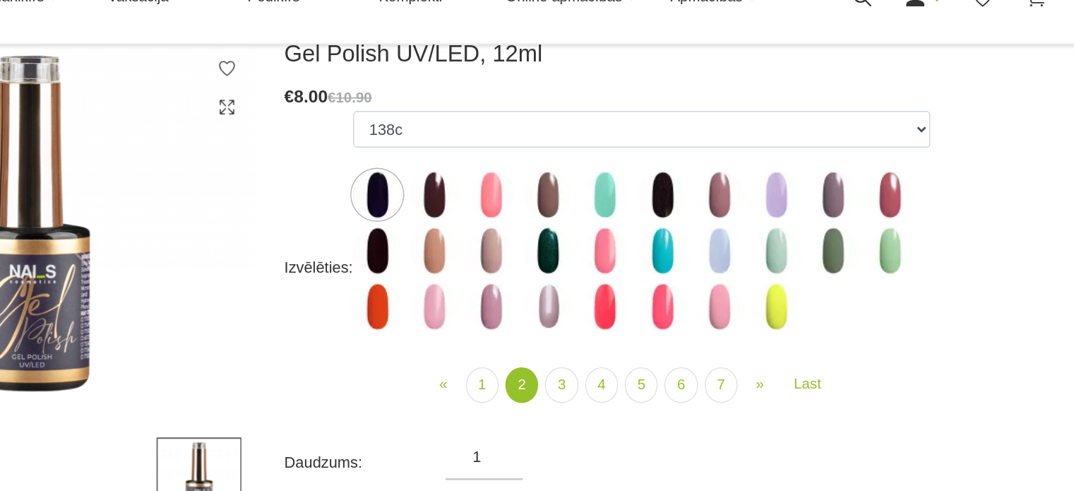
click at [879, 251] on img at bounding box center [878, 251] width 35 height 35
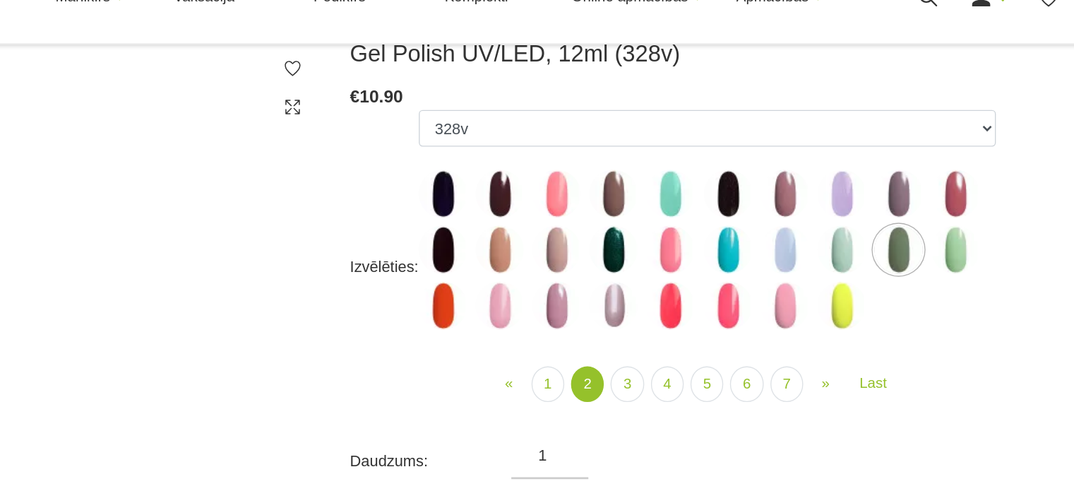
click at [668, 213] on img at bounding box center [669, 210] width 35 height 35
click at [584, 254] on img at bounding box center [586, 251] width 35 height 35
click at [621, 257] on img at bounding box center [628, 251] width 35 height 35
click at [588, 253] on img at bounding box center [586, 251] width 35 height 35
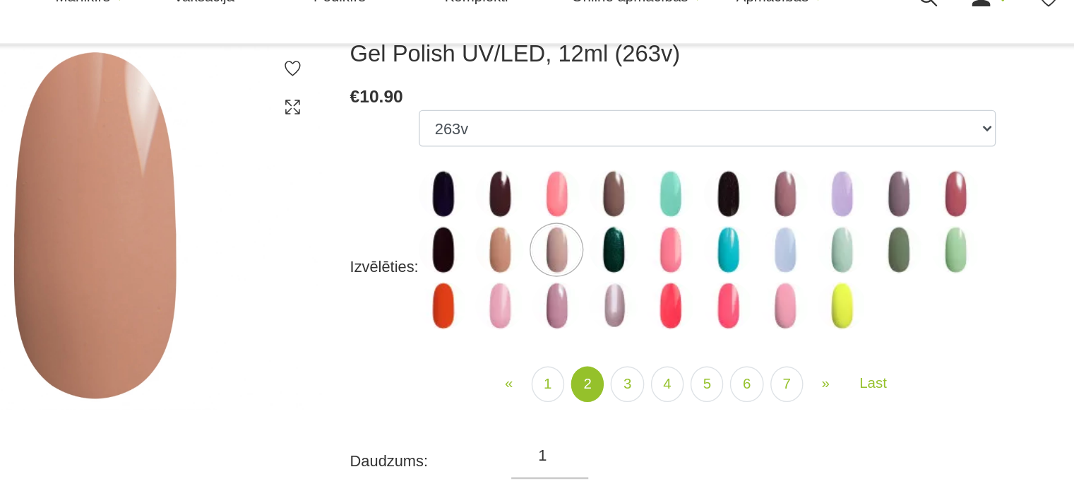
click at [635, 251] on img at bounding box center [628, 251] width 35 height 35
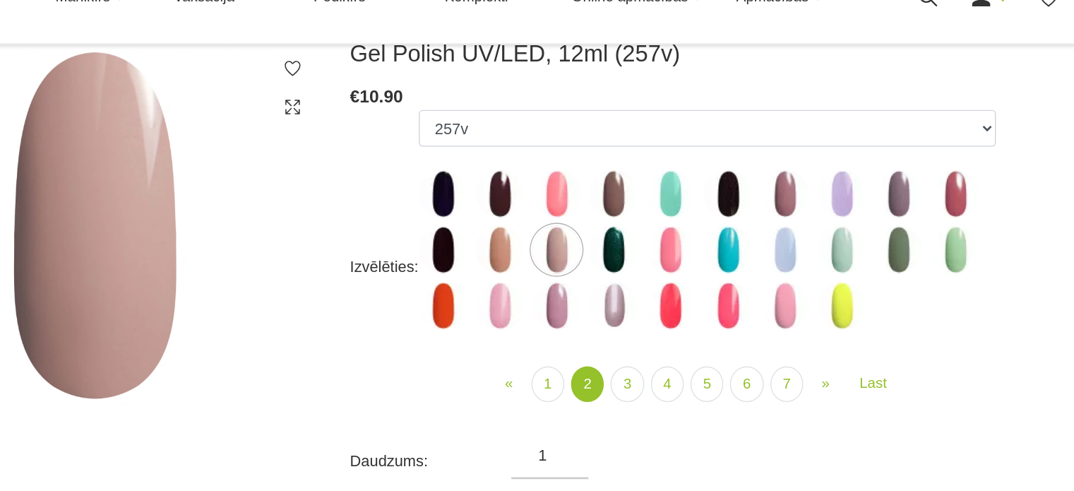
click at [677, 300] on img at bounding box center [669, 292] width 35 height 35
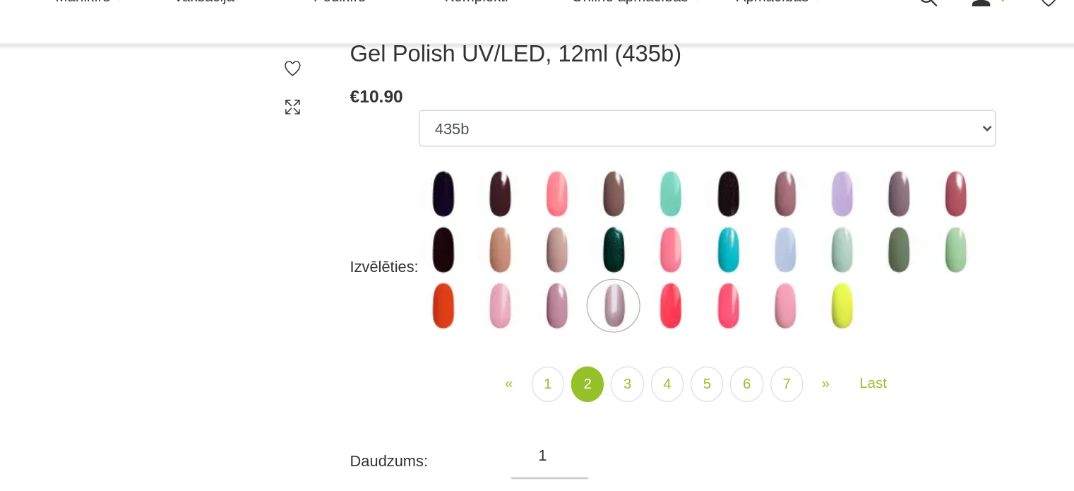
click at [548, 247] on img at bounding box center [544, 251] width 35 height 35
click at [801, 206] on img at bounding box center [795, 210] width 35 height 35
select select "4050"
click at [859, 354] on link "Last" at bounding box center [859, 349] width 37 height 25
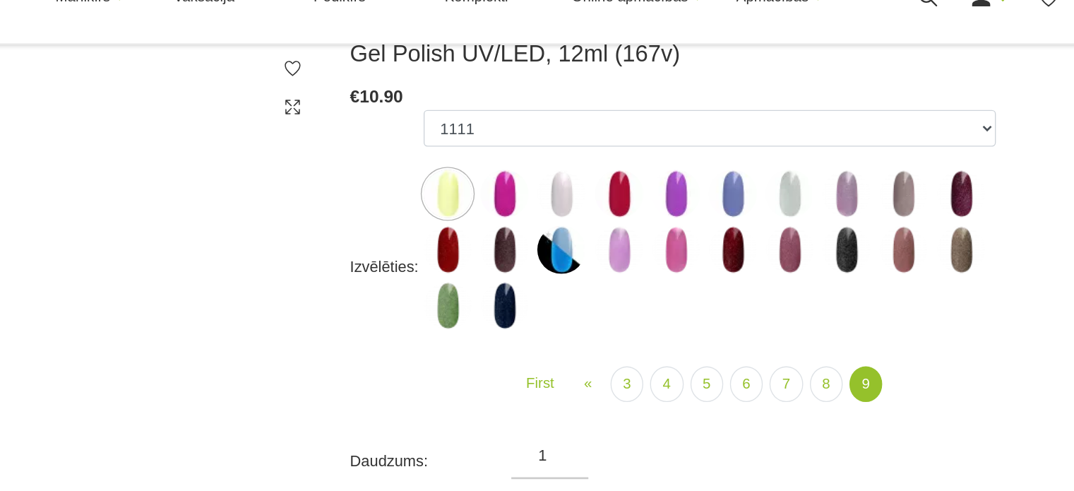
click at [890, 255] on img at bounding box center [882, 251] width 35 height 35
click at [802, 247] on img at bounding box center [798, 251] width 35 height 35
click at [892, 251] on img at bounding box center [882, 251] width 35 height 35
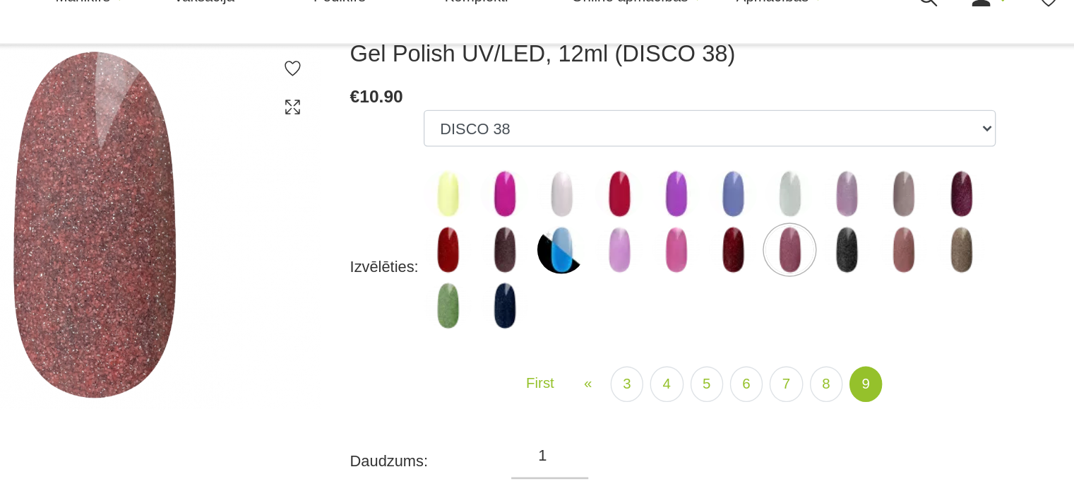
click at [539, 289] on img at bounding box center [548, 292] width 35 height 35
select select "6409"
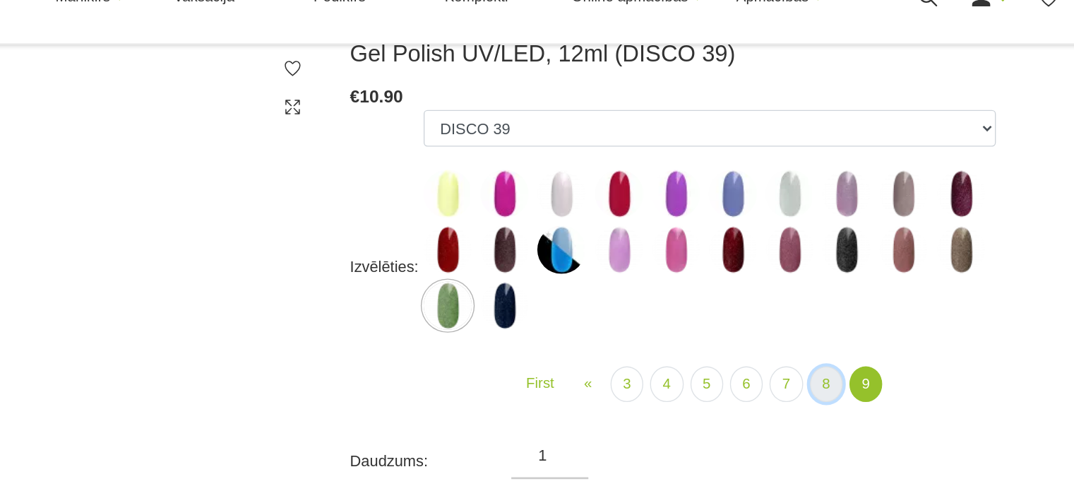
click at [824, 356] on link "8" at bounding box center [826, 350] width 24 height 26
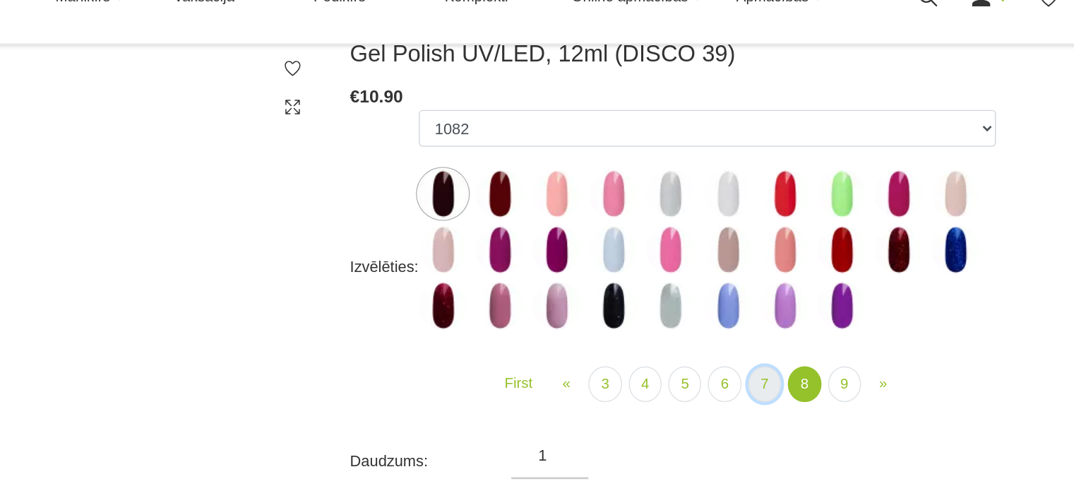
click at [778, 350] on link "7" at bounding box center [781, 350] width 24 height 26
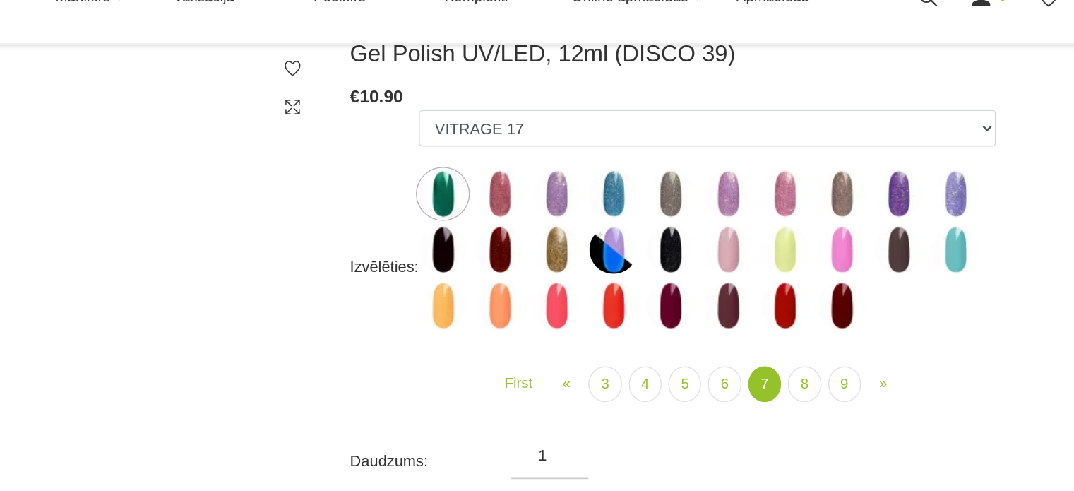
click at [553, 296] on img at bounding box center [544, 292] width 35 height 35
click at [587, 297] on img at bounding box center [586, 292] width 35 height 35
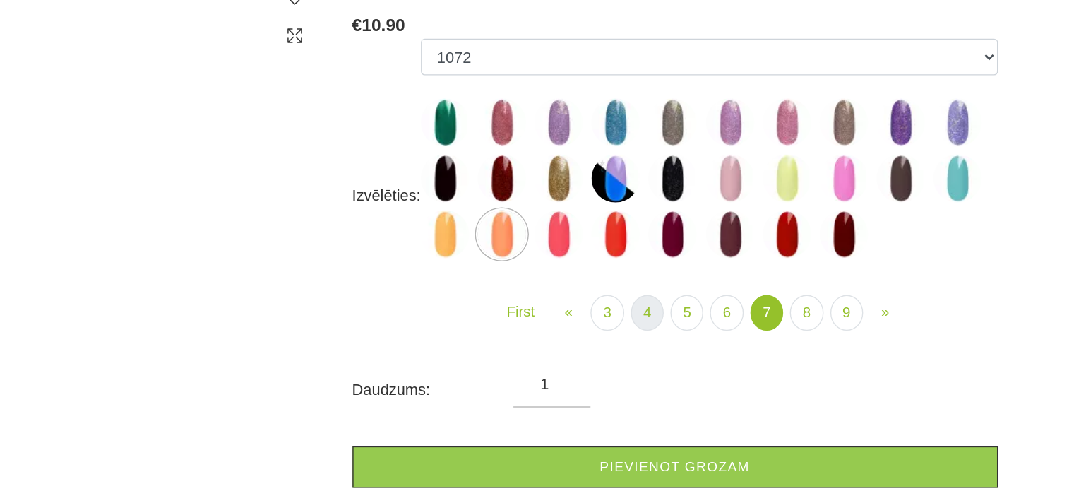
scroll to position [201, 0]
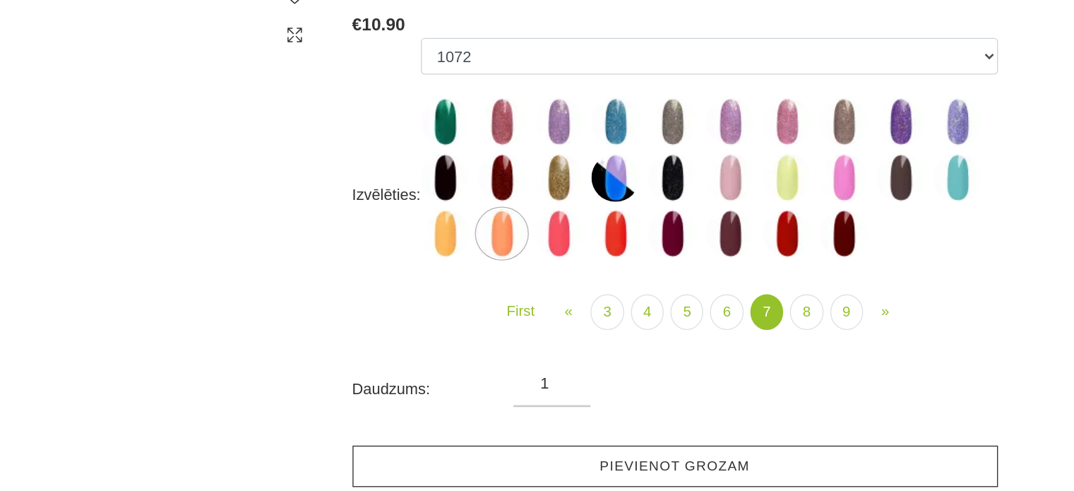
click at [701, 452] on link "Pievienot grozam" at bounding box center [713, 462] width 473 height 30
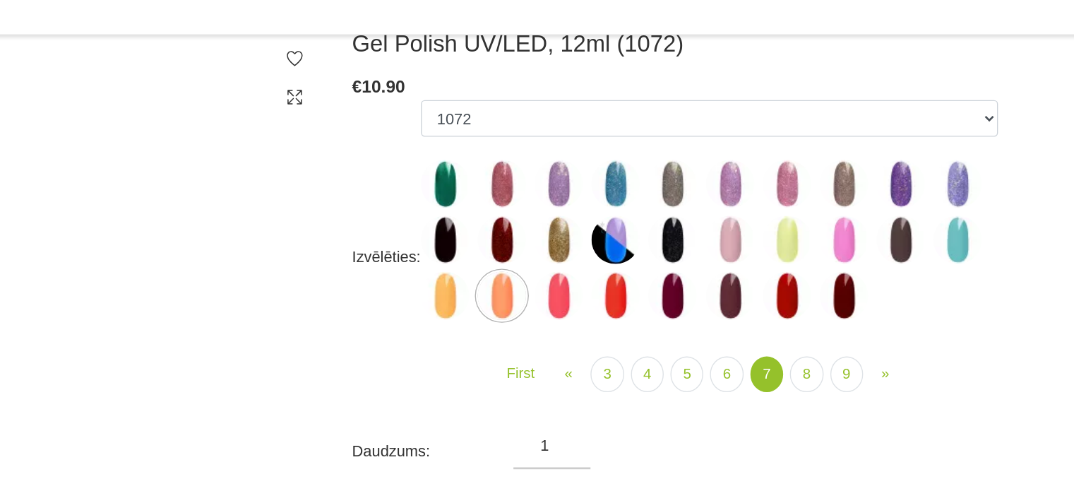
click at [541, 290] on img at bounding box center [544, 292] width 35 height 35
select select "5885"
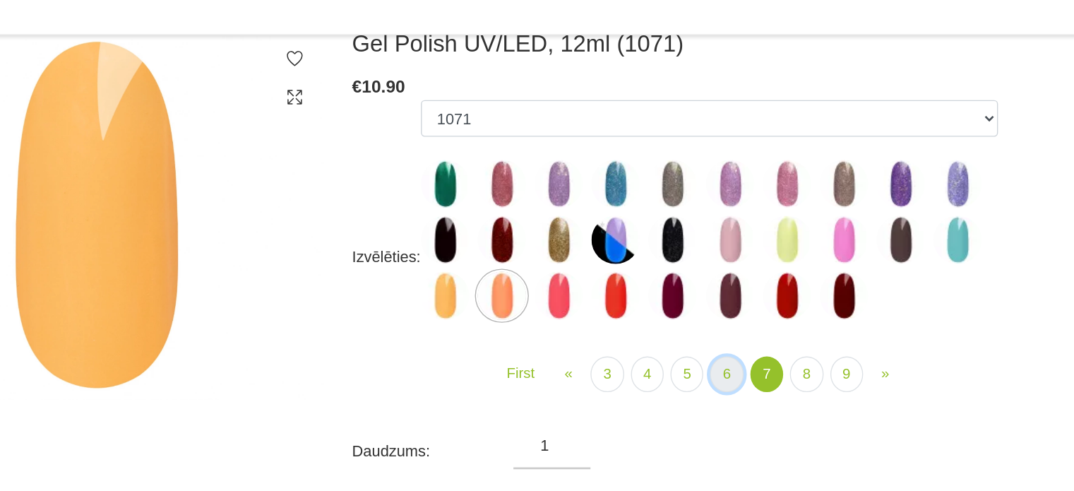
click at [755, 355] on link "6" at bounding box center [751, 350] width 24 height 26
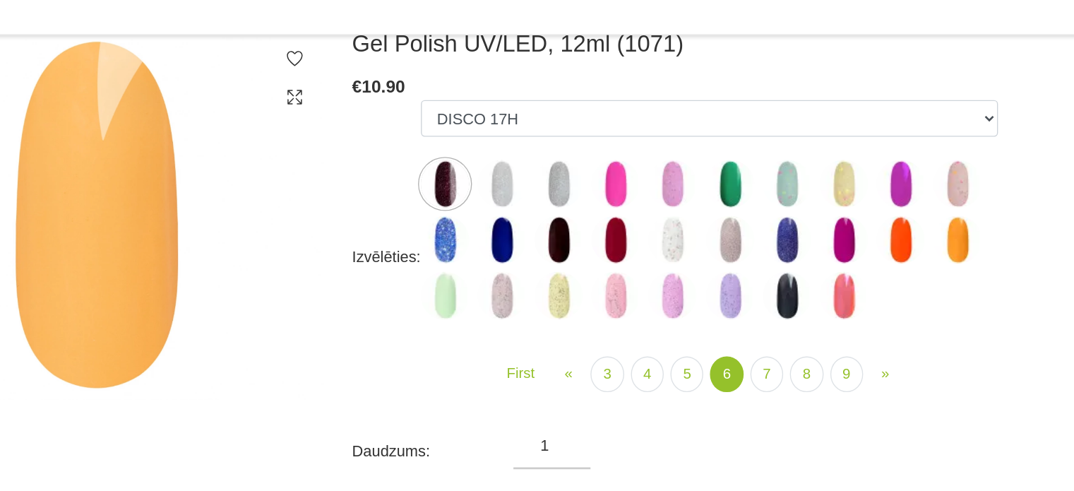
click at [925, 253] on img at bounding box center [920, 251] width 35 height 35
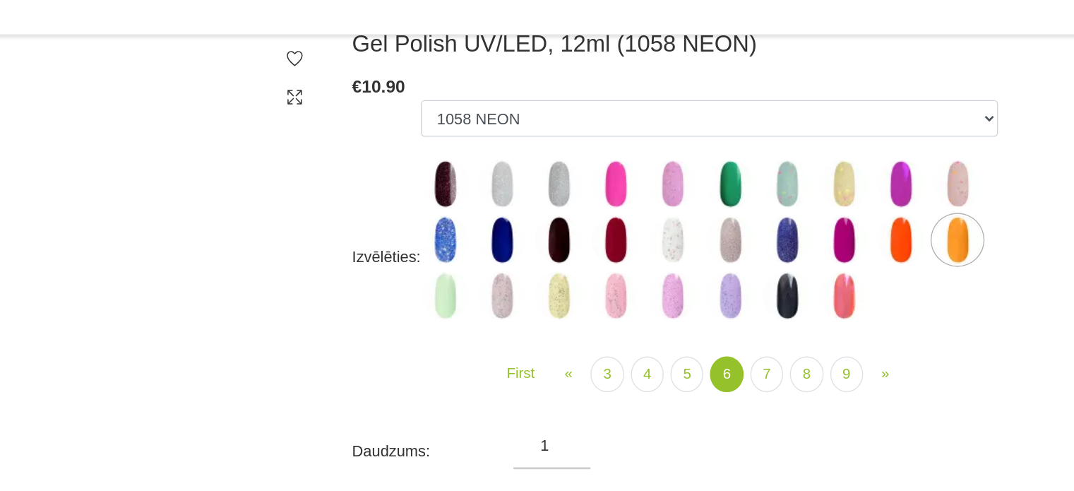
click at [583, 212] on img at bounding box center [586, 210] width 35 height 35
click at [630, 213] on img at bounding box center [628, 210] width 35 height 35
click at [579, 210] on img at bounding box center [586, 210] width 35 height 35
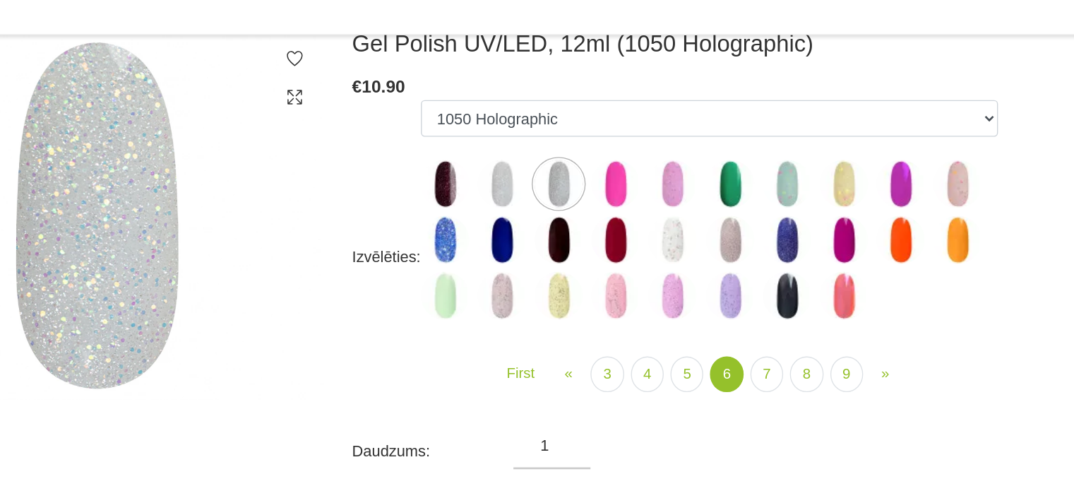
click at [713, 254] on img at bounding box center [711, 251] width 35 height 35
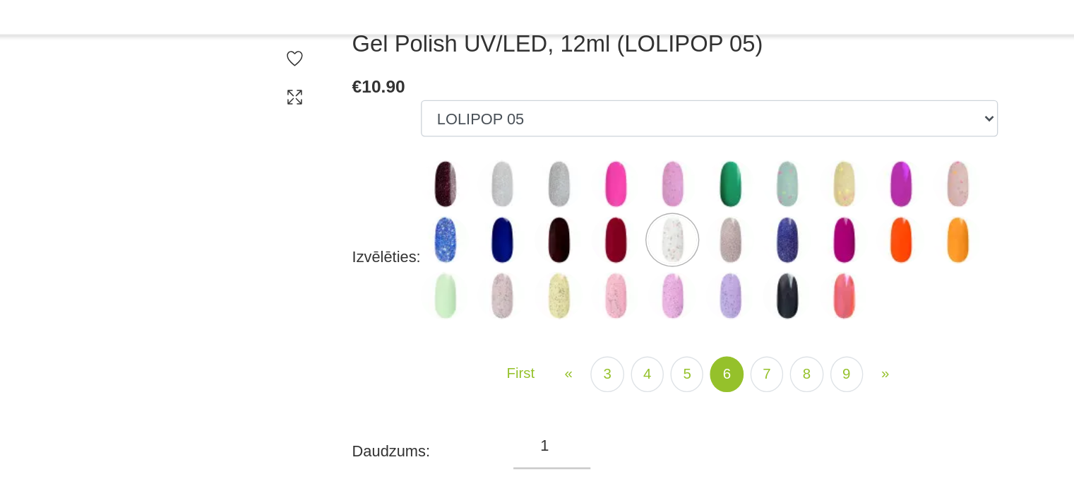
click at [579, 206] on img at bounding box center [586, 210] width 35 height 35
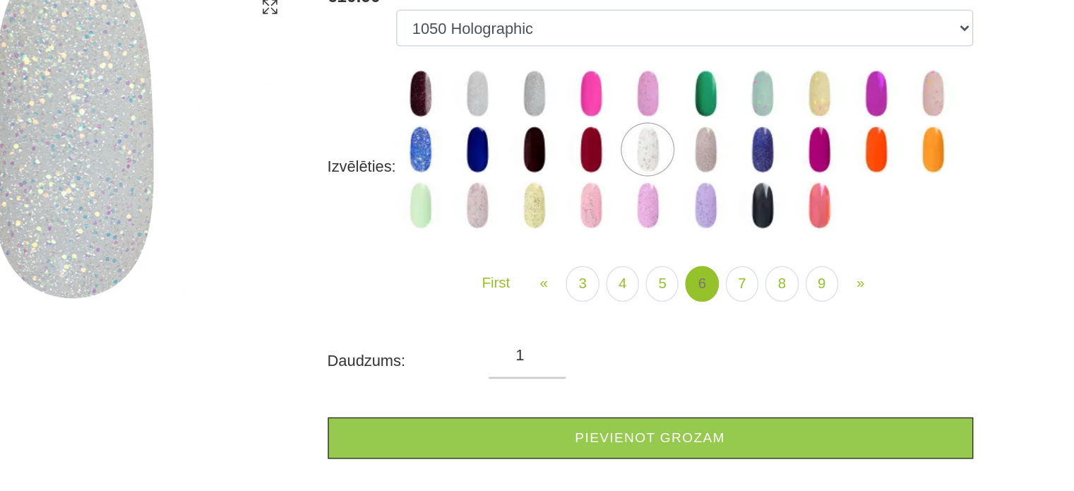
scroll to position [216, 0]
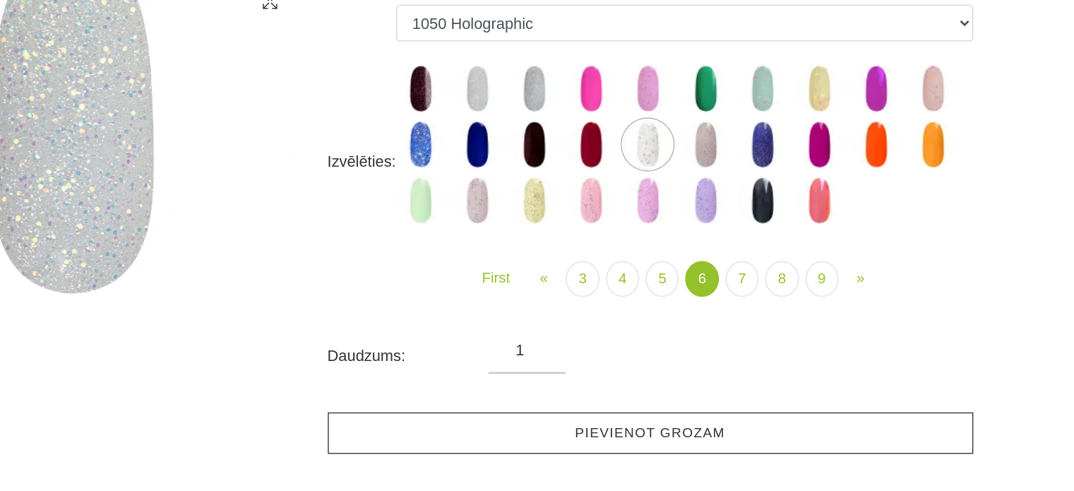
click at [767, 440] on link "Pievienot grozam" at bounding box center [713, 448] width 473 height 30
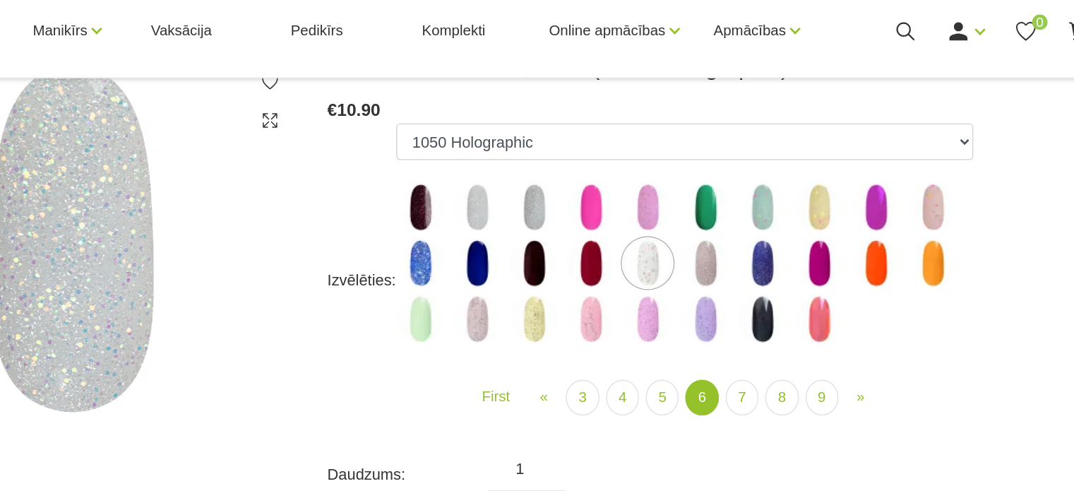
click at [758, 275] on img at bounding box center [753, 277] width 35 height 35
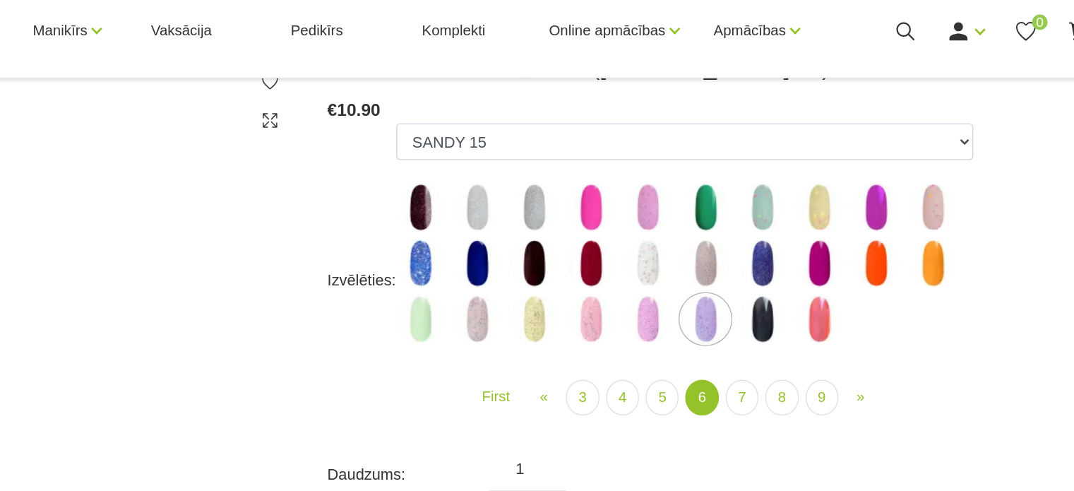
click at [749, 244] on img at bounding box center [753, 236] width 35 height 35
click at [540, 284] on img at bounding box center [544, 277] width 35 height 35
click at [840, 282] on img at bounding box center [836, 277] width 35 height 35
select select "5418"
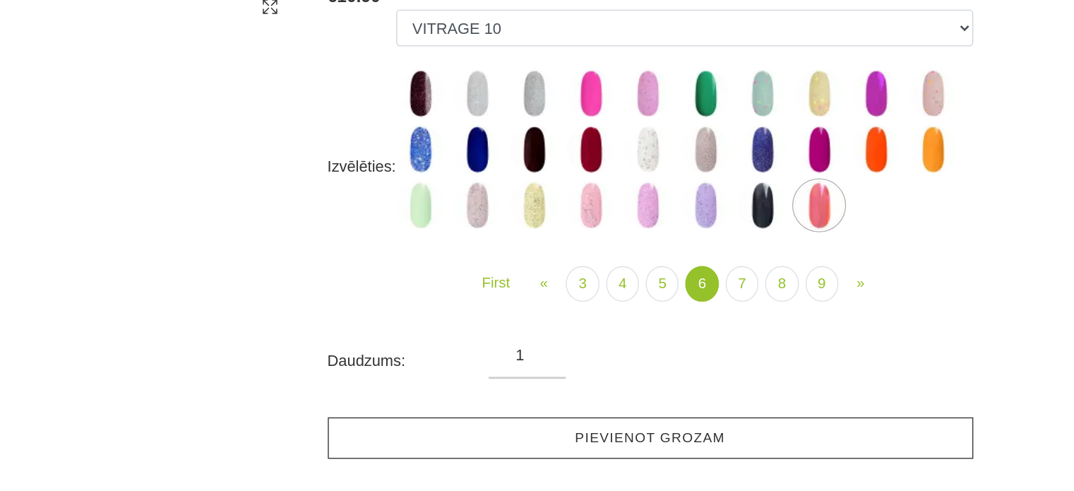
click at [732, 444] on link "Pievienot grozam" at bounding box center [713, 448] width 473 height 30
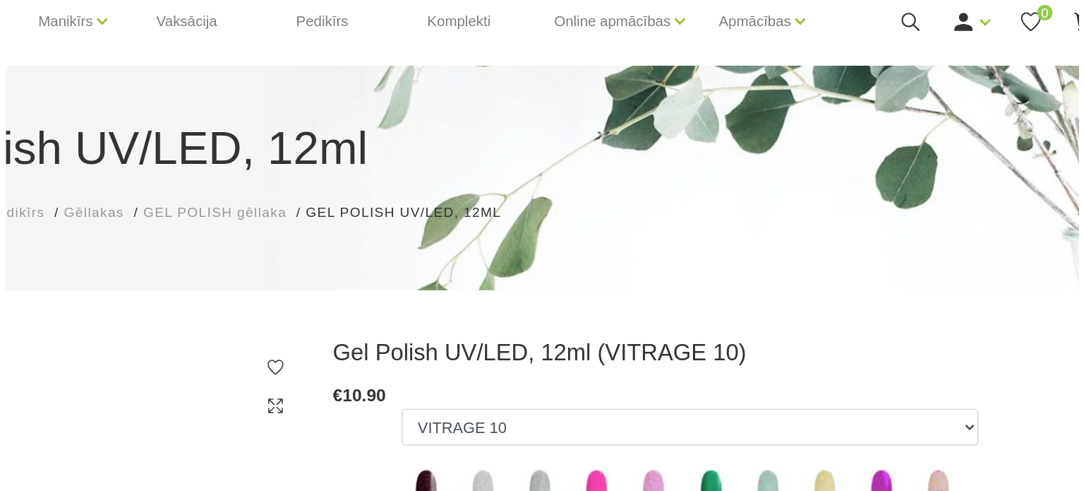
scroll to position [0, 0]
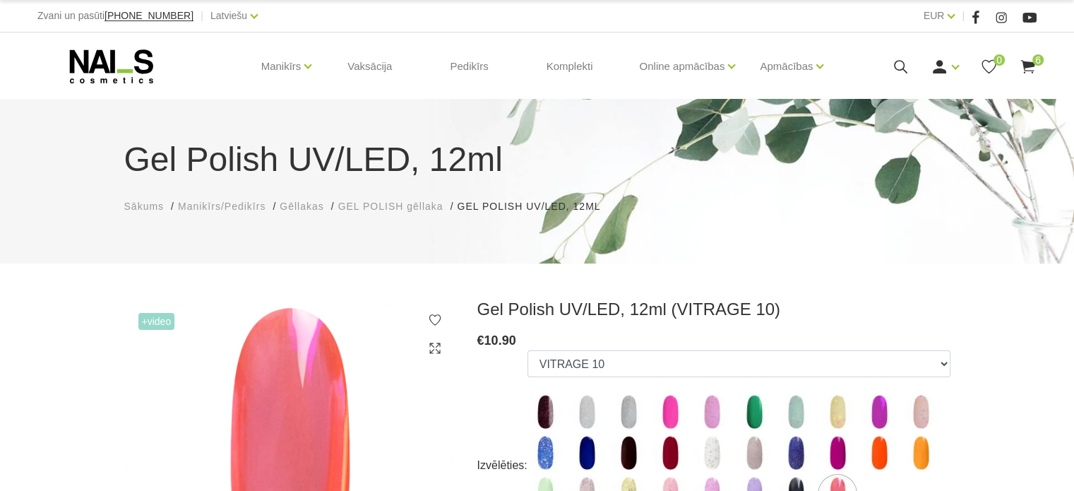
click at [1030, 66] on use at bounding box center [1027, 66] width 14 height 13
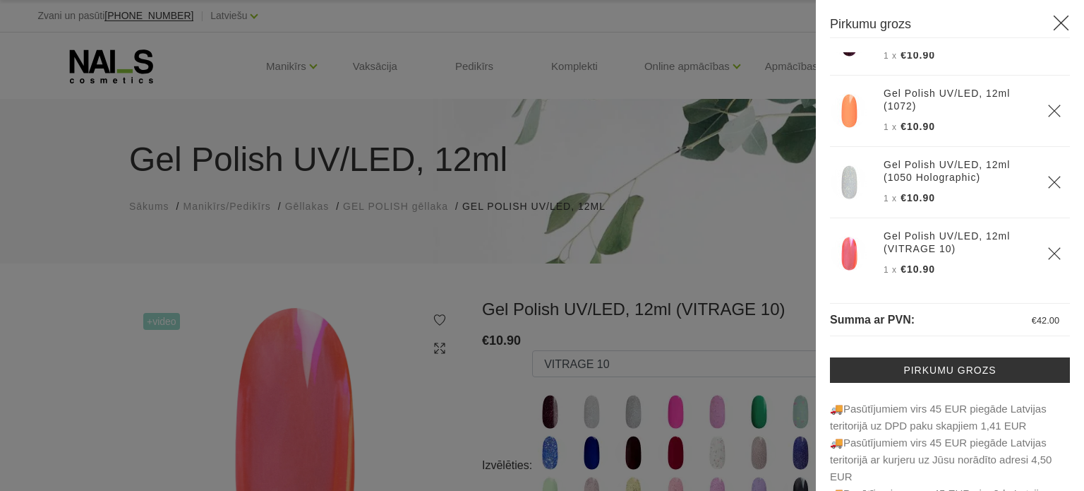
scroll to position [187, 0]
click at [1047, 251] on icon "Delete" at bounding box center [1054, 257] width 14 height 14
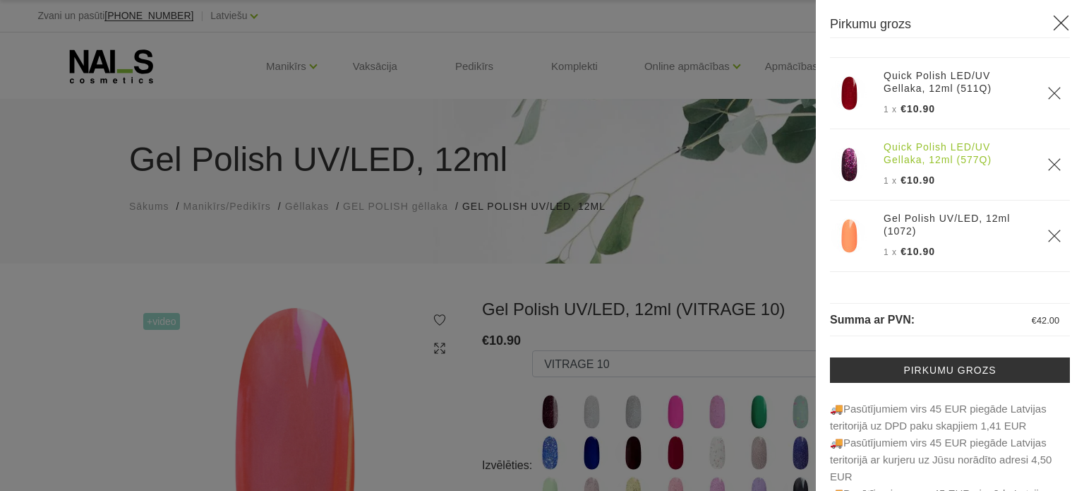
scroll to position [120, 0]
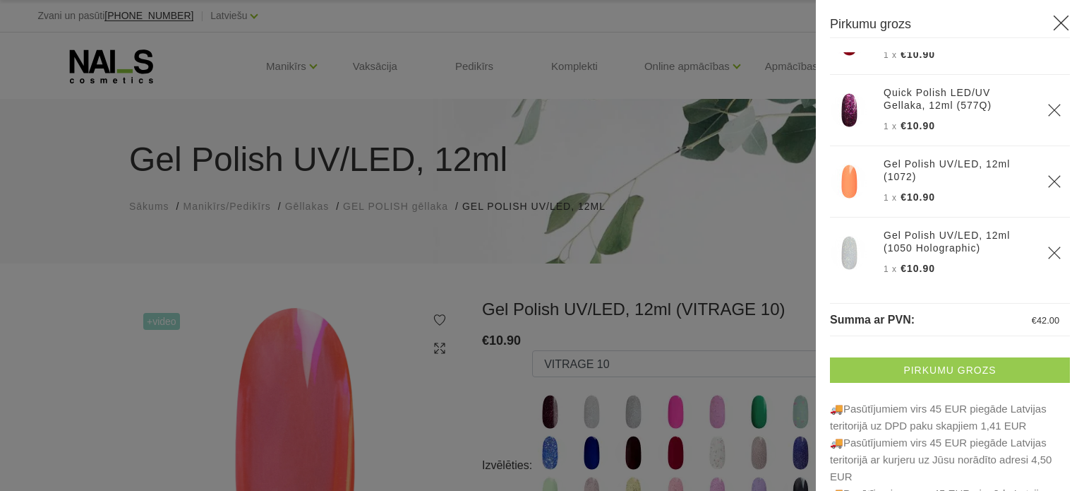
click at [925, 373] on link "Pirkumu grozs" at bounding box center [950, 369] width 240 height 25
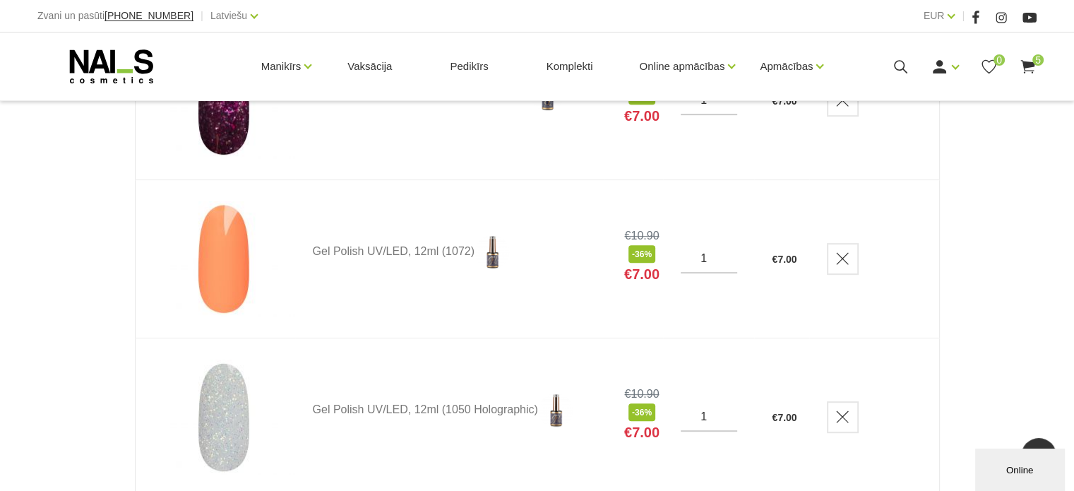
scroll to position [633, 0]
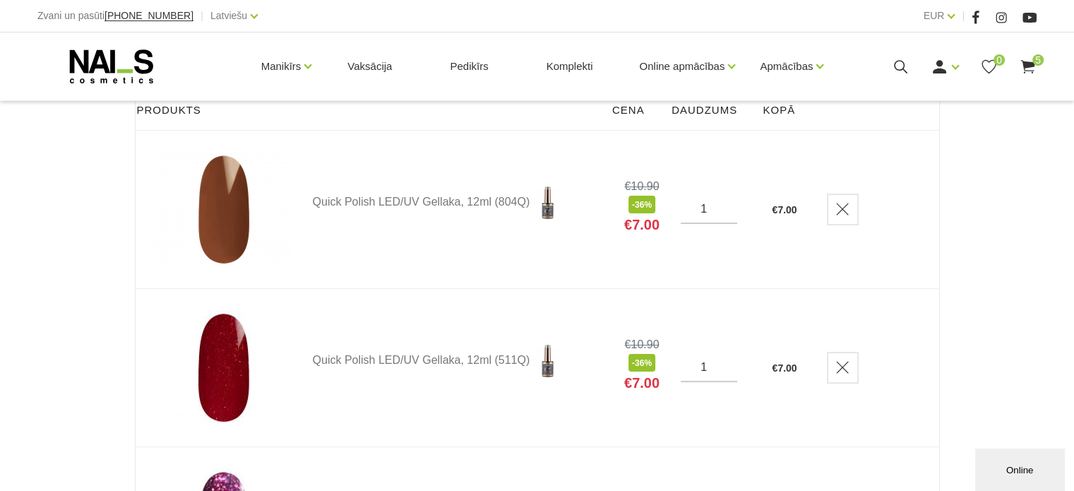
click at [925, 373] on td at bounding box center [874, 368] width 130 height 158
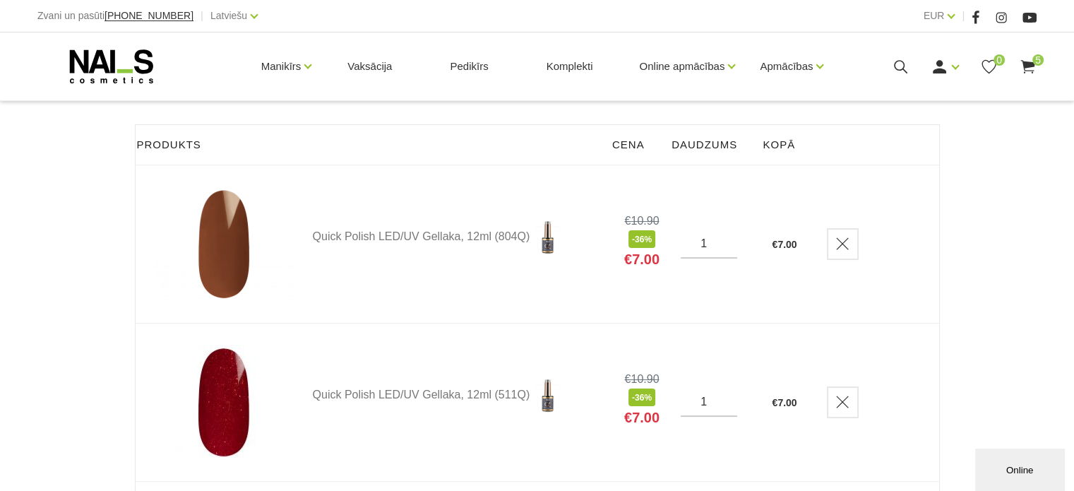
scroll to position [175, 0]
click at [126, 52] on icon at bounding box center [111, 66] width 148 height 35
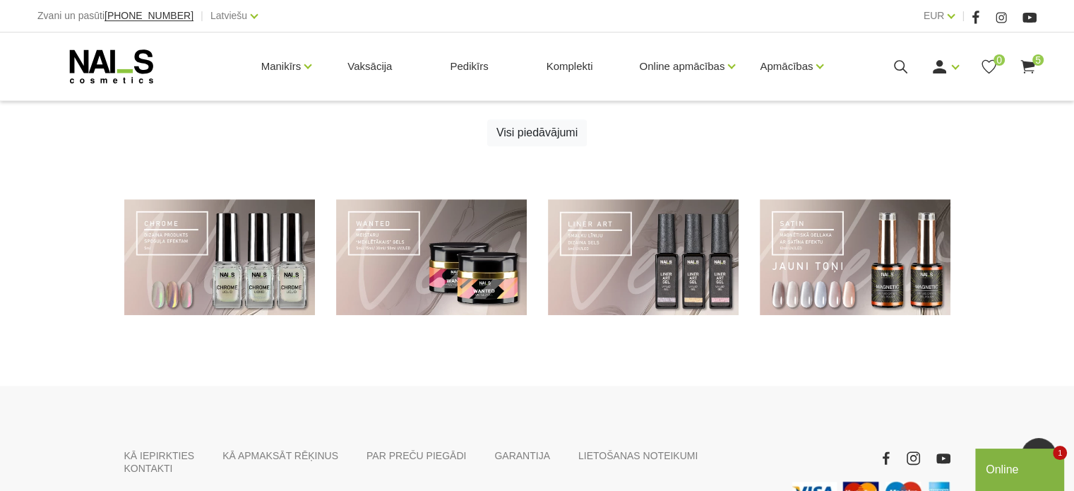
scroll to position [1004, 0]
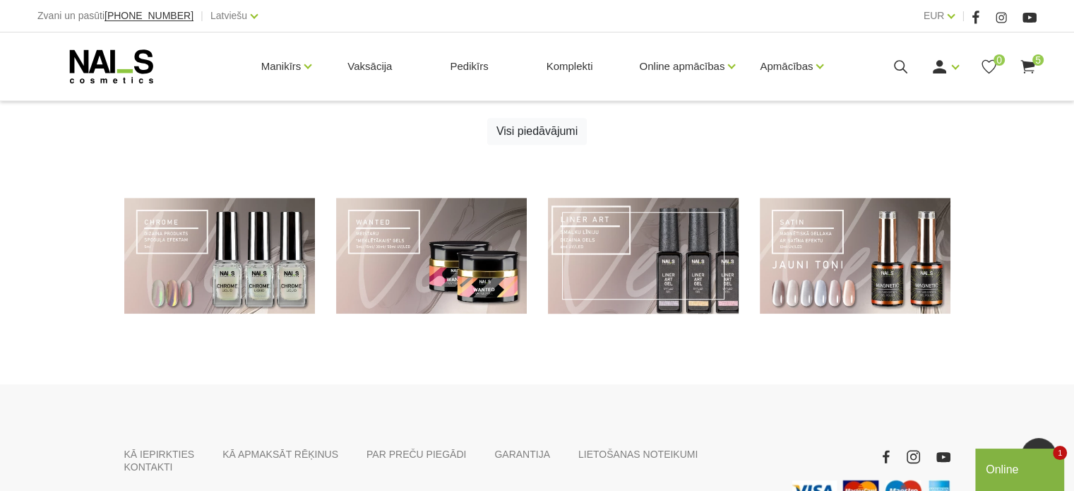
click at [649, 252] on link at bounding box center [643, 256] width 191 height 116
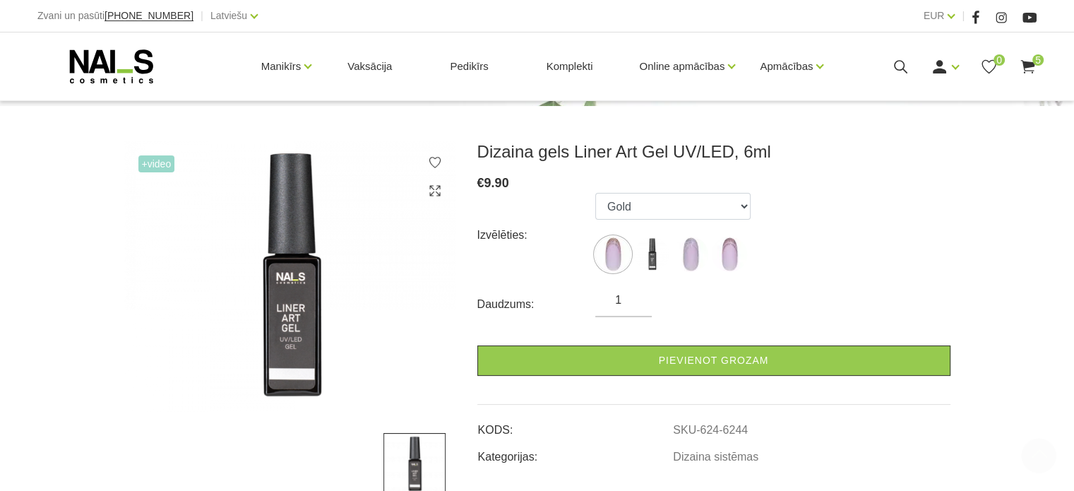
scroll to position [155, 0]
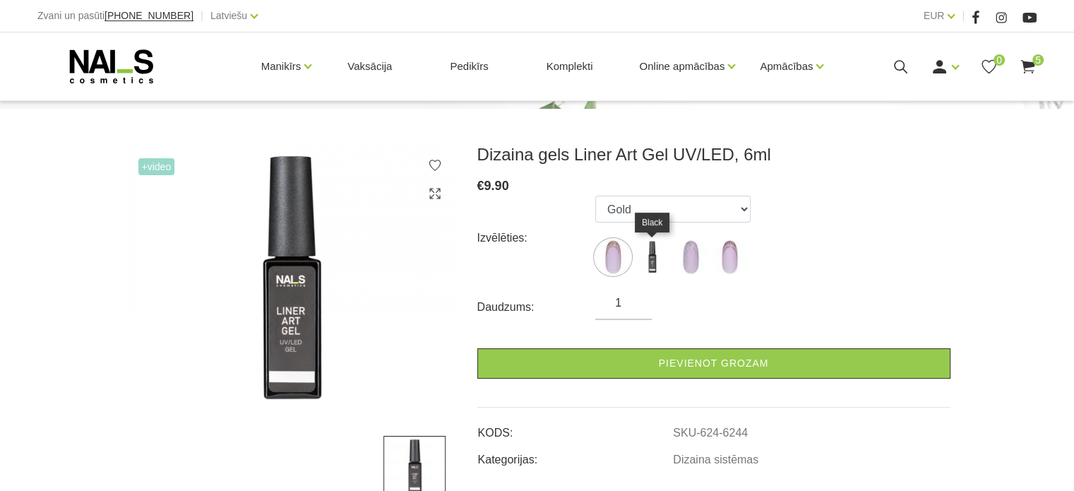
click at [654, 265] on img at bounding box center [651, 256] width 35 height 35
click at [611, 249] on img at bounding box center [612, 256] width 35 height 35
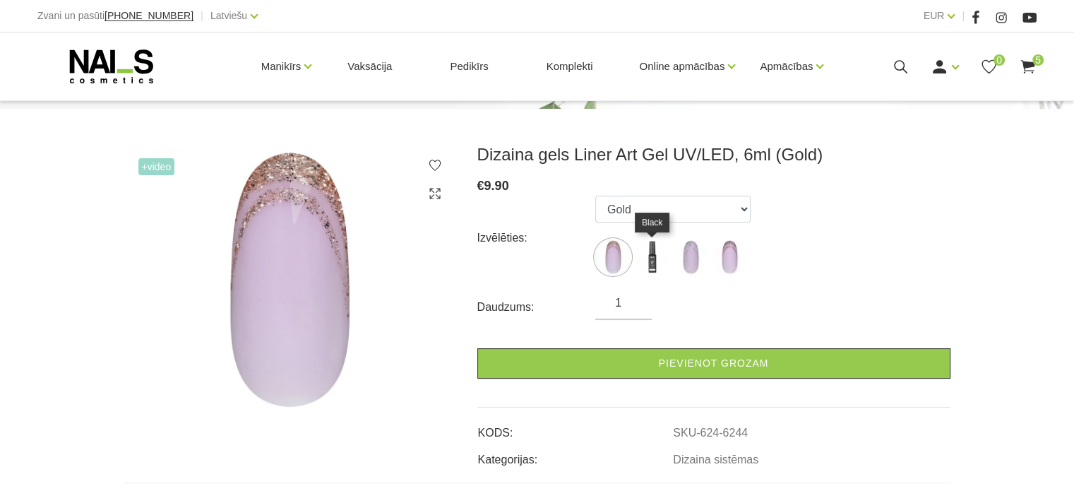
click at [641, 267] on img at bounding box center [651, 256] width 35 height 35
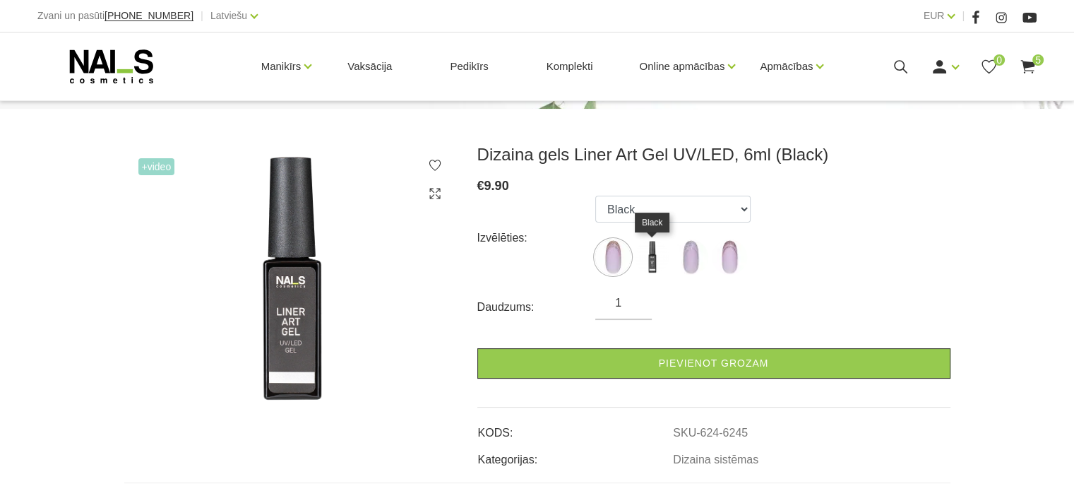
click at [641, 267] on img at bounding box center [651, 256] width 35 height 35
click at [705, 260] on img at bounding box center [690, 256] width 35 height 35
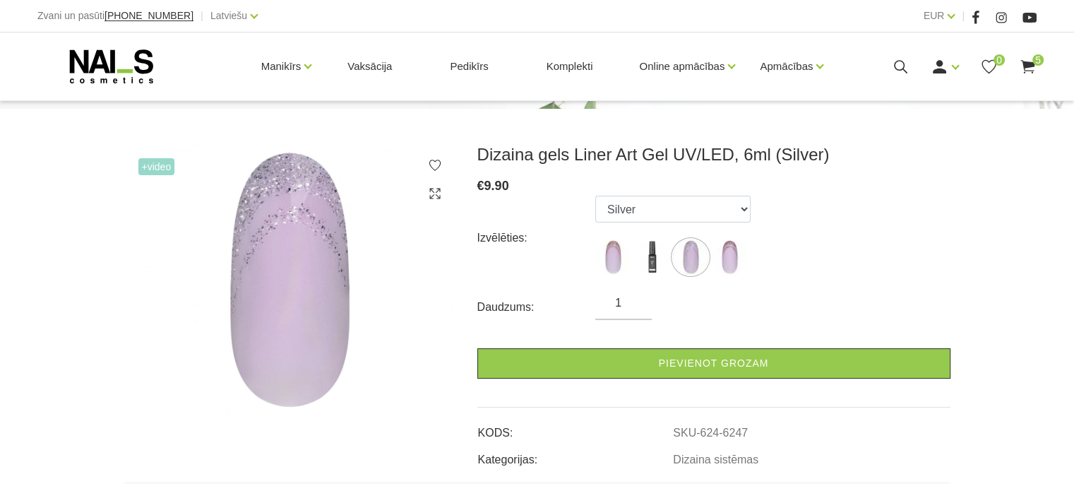
click at [754, 248] on div "Izvēlēties: Gold Black Silver Rose Gold" at bounding box center [713, 238] width 473 height 85
click at [733, 259] on img at bounding box center [728, 256] width 35 height 35
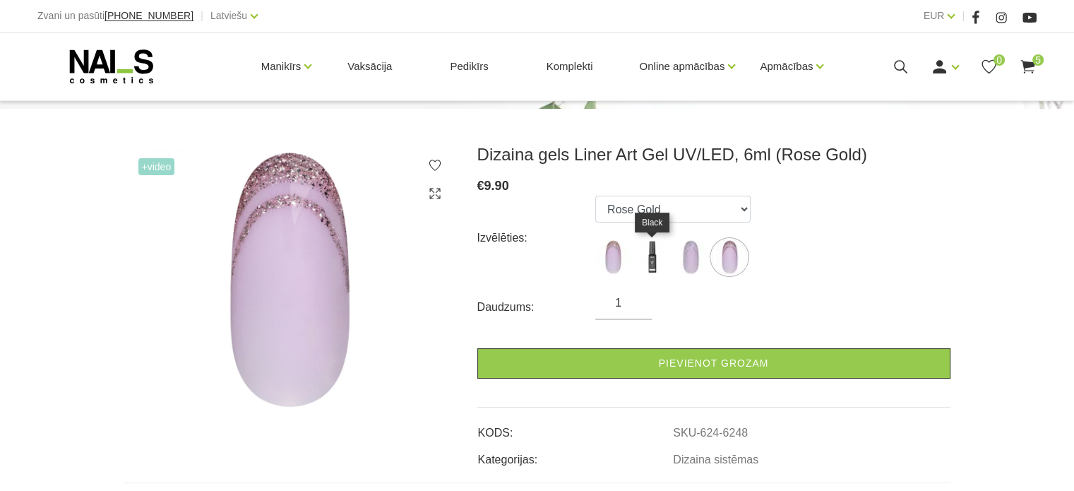
click at [648, 258] on img at bounding box center [651, 256] width 35 height 35
select select "6245"
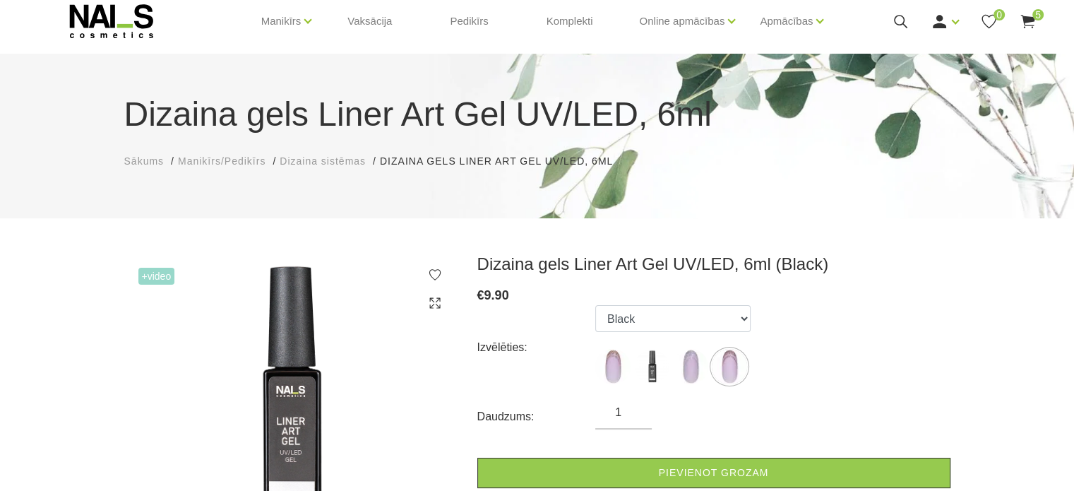
scroll to position [42, 0]
